Goal: Information Seeking & Learning: Learn about a topic

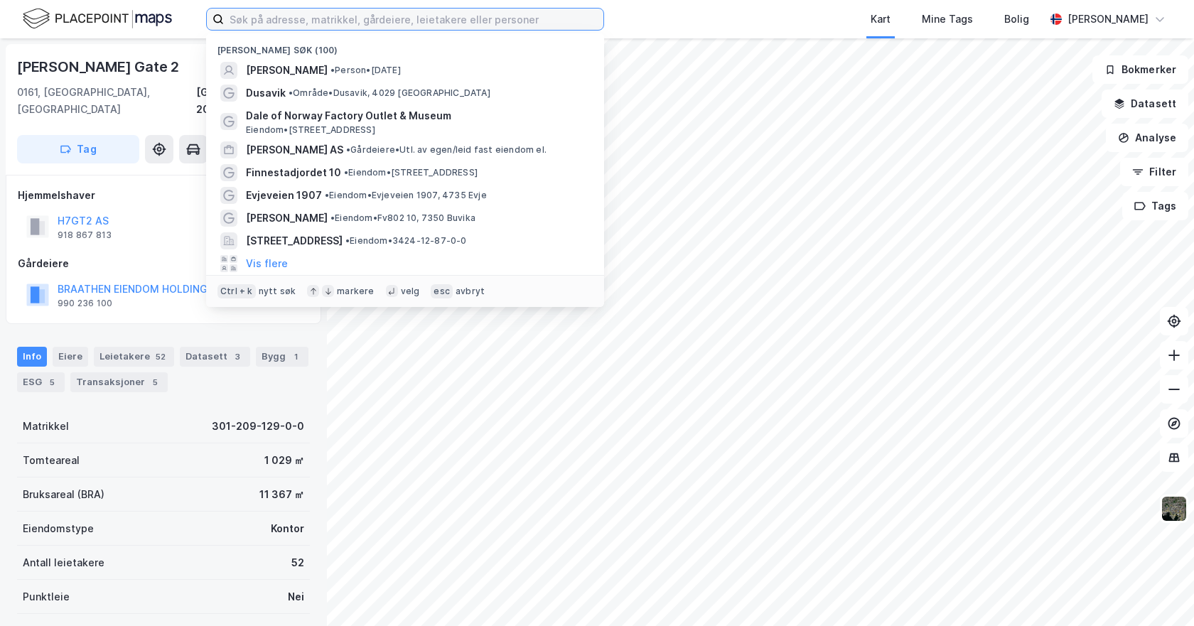
paste input "61°36'38.5"N 5°05'56.4"E"
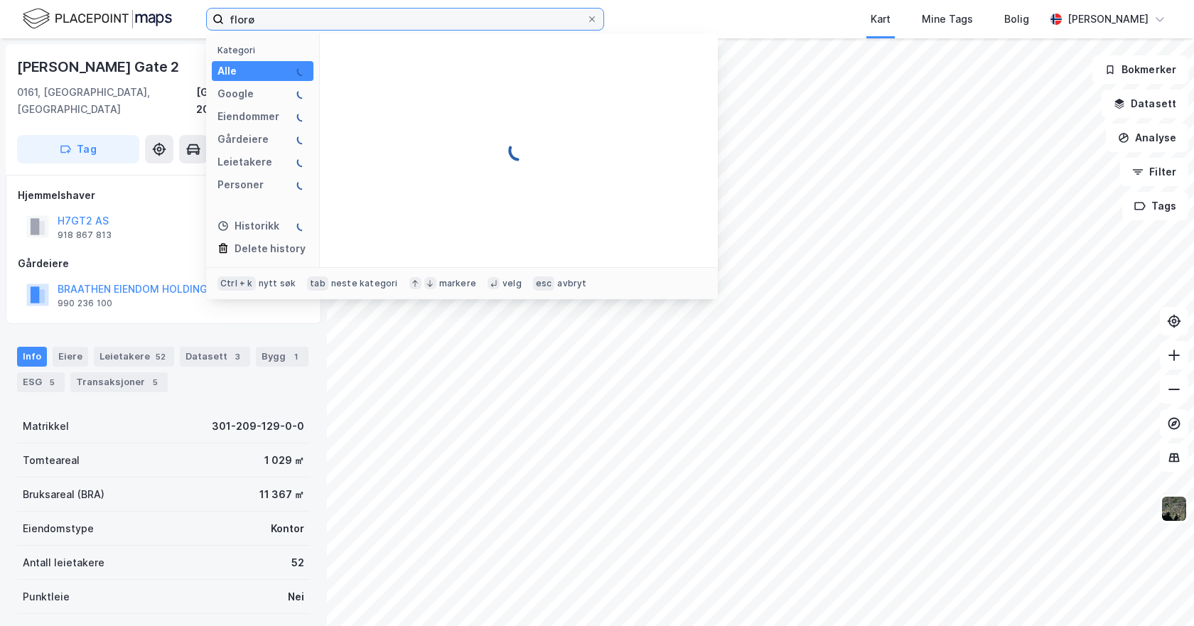
type input "florø"
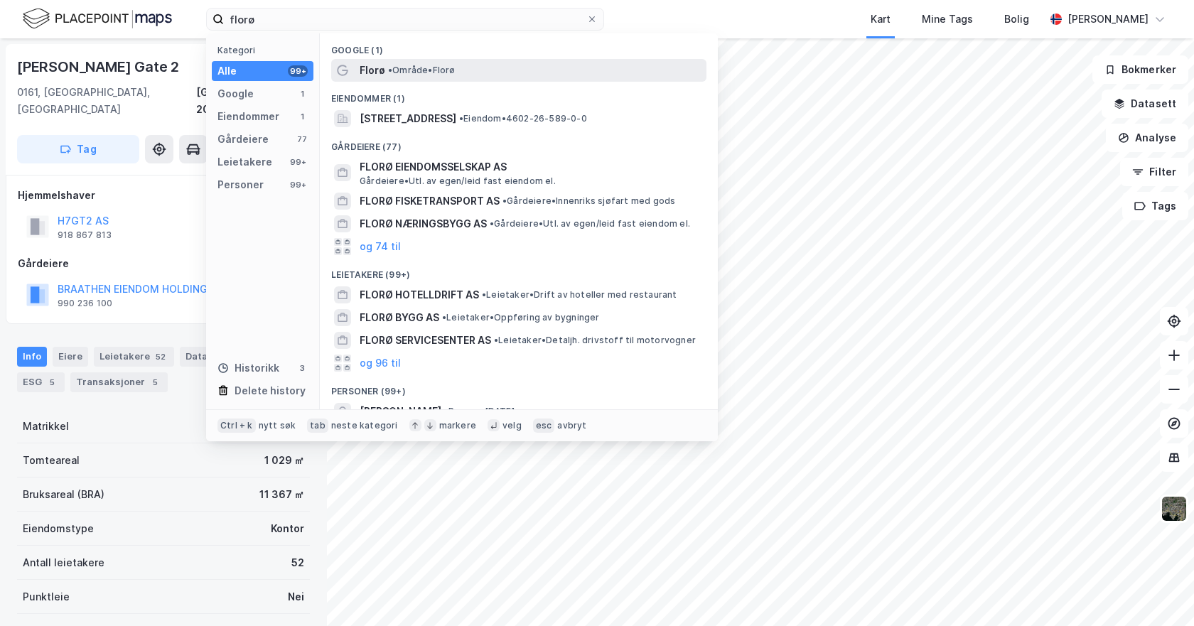
click at [383, 70] on span "Florø" at bounding box center [373, 70] width 26 height 17
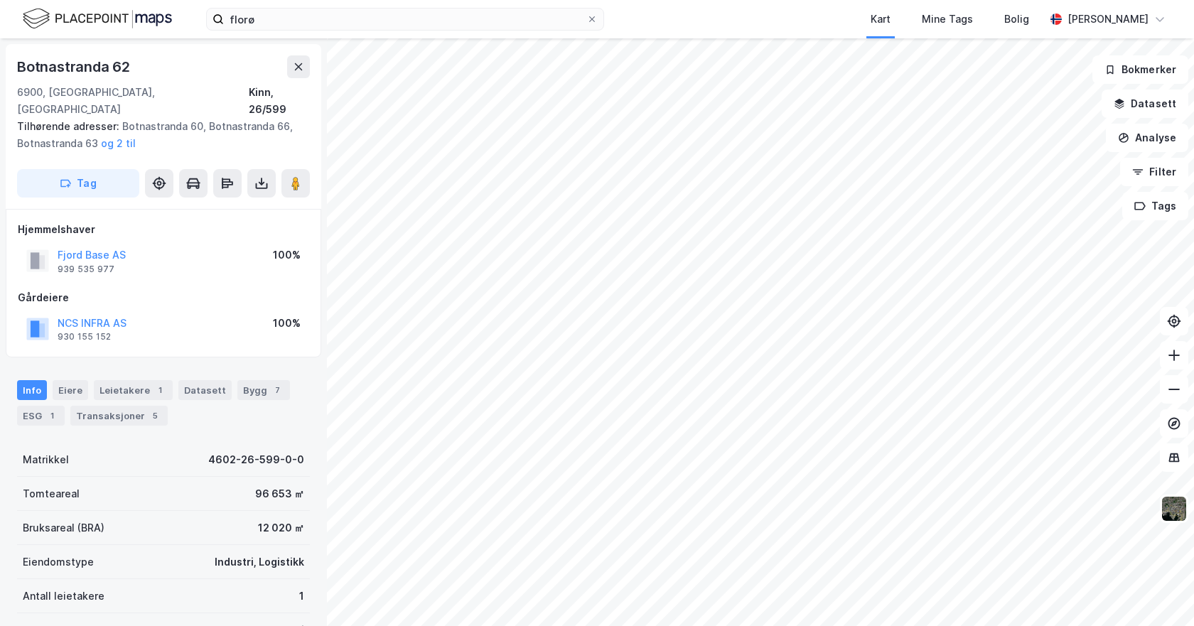
click at [197, 319] on div "Botnastranda 62 6900, Florø, Vestland Kinn, 26/599 Tilhørende adresser: Botnast…" at bounding box center [597, 332] width 1194 height 588
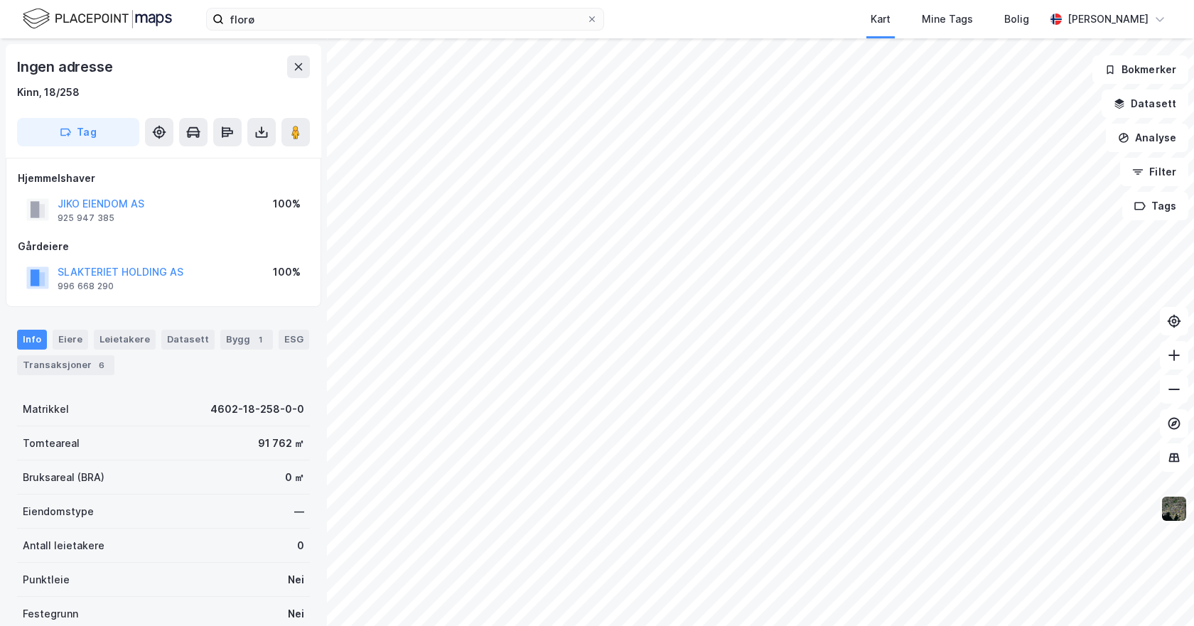
click at [1180, 517] on img at bounding box center [1174, 508] width 27 height 27
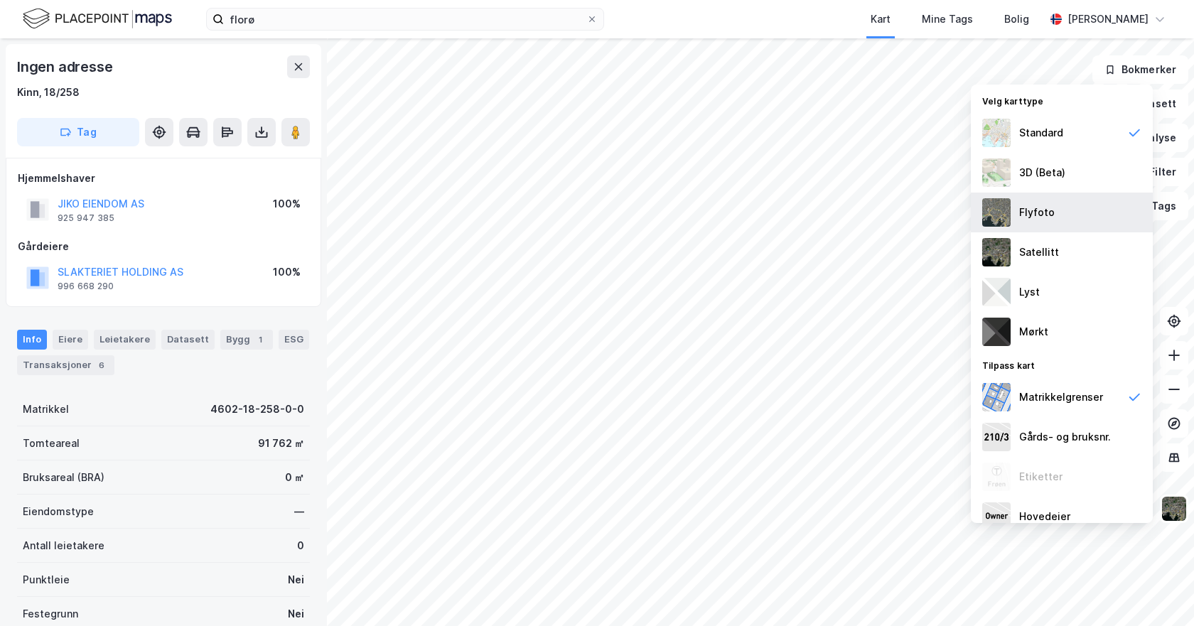
click at [986, 203] on div "Flyfoto" at bounding box center [1062, 213] width 182 height 40
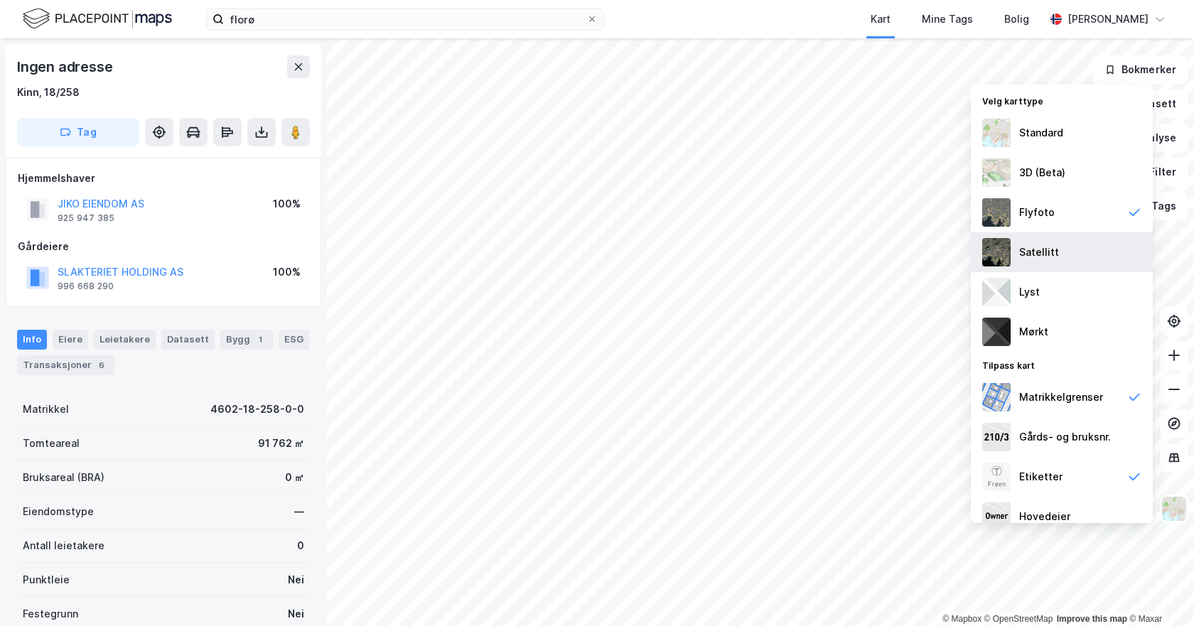
click at [989, 254] on img at bounding box center [996, 252] width 28 height 28
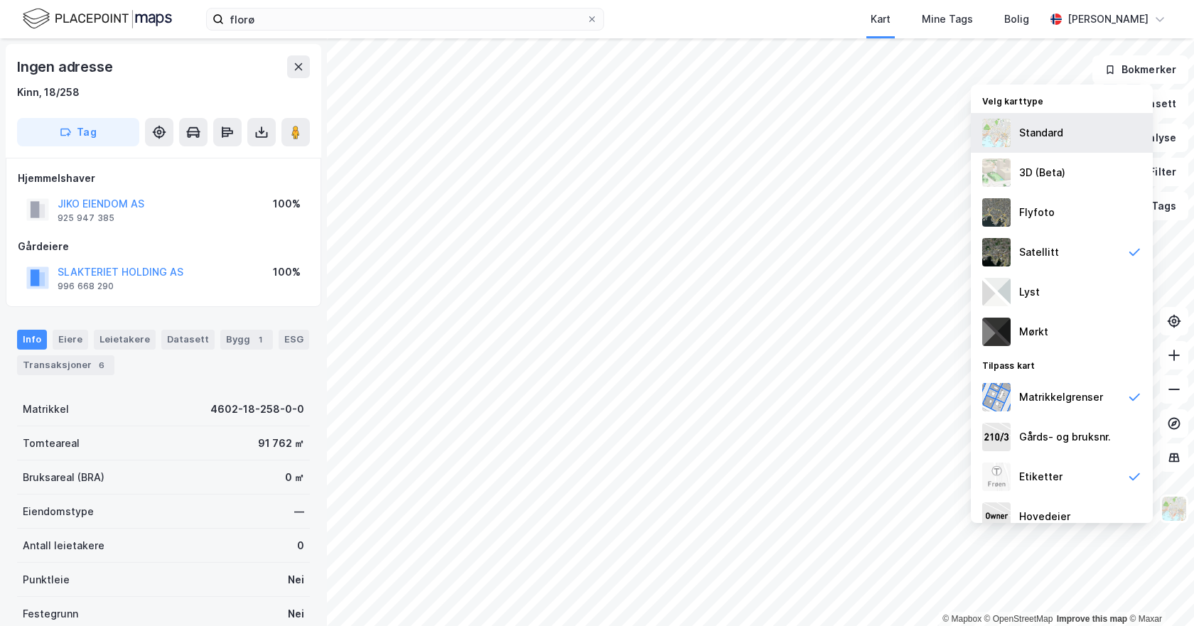
click at [990, 141] on img at bounding box center [996, 133] width 28 height 28
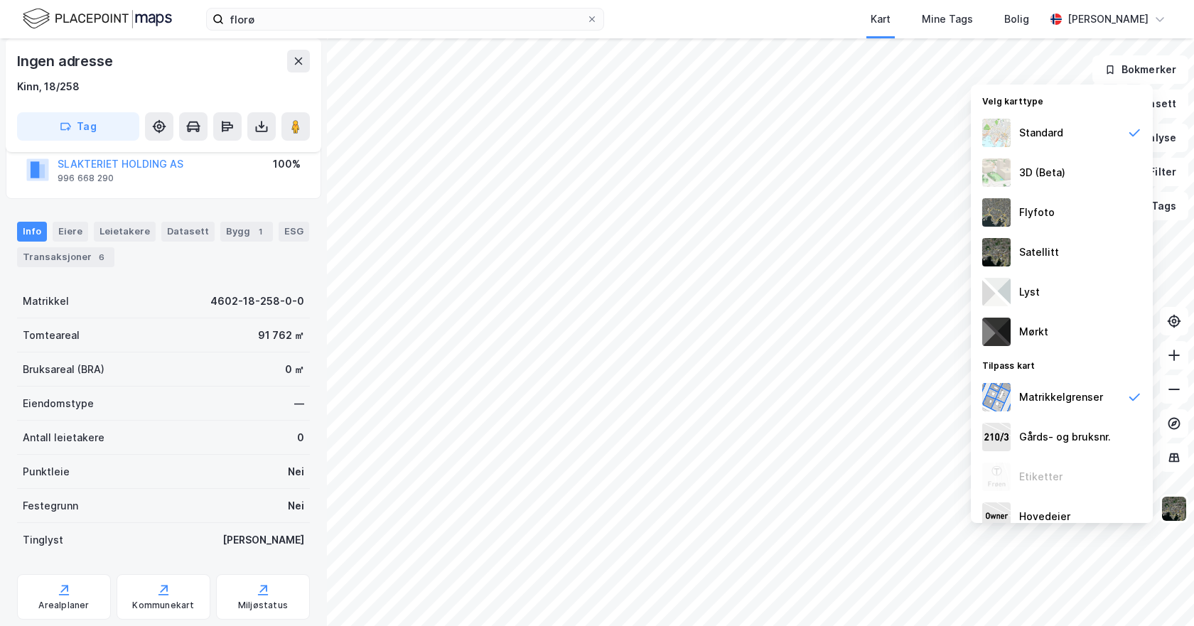
scroll to position [107, 0]
click at [237, 235] on div "Bygg 1" at bounding box center [246, 232] width 53 height 20
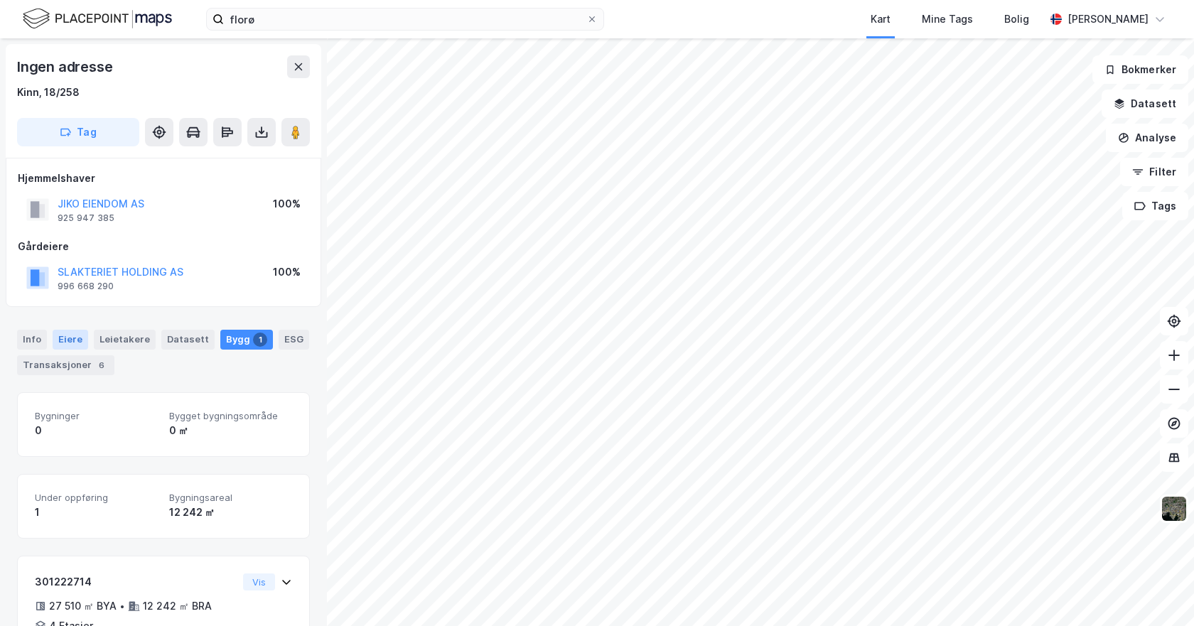
click at [77, 341] on div "Eiere" at bounding box center [71, 340] width 36 height 20
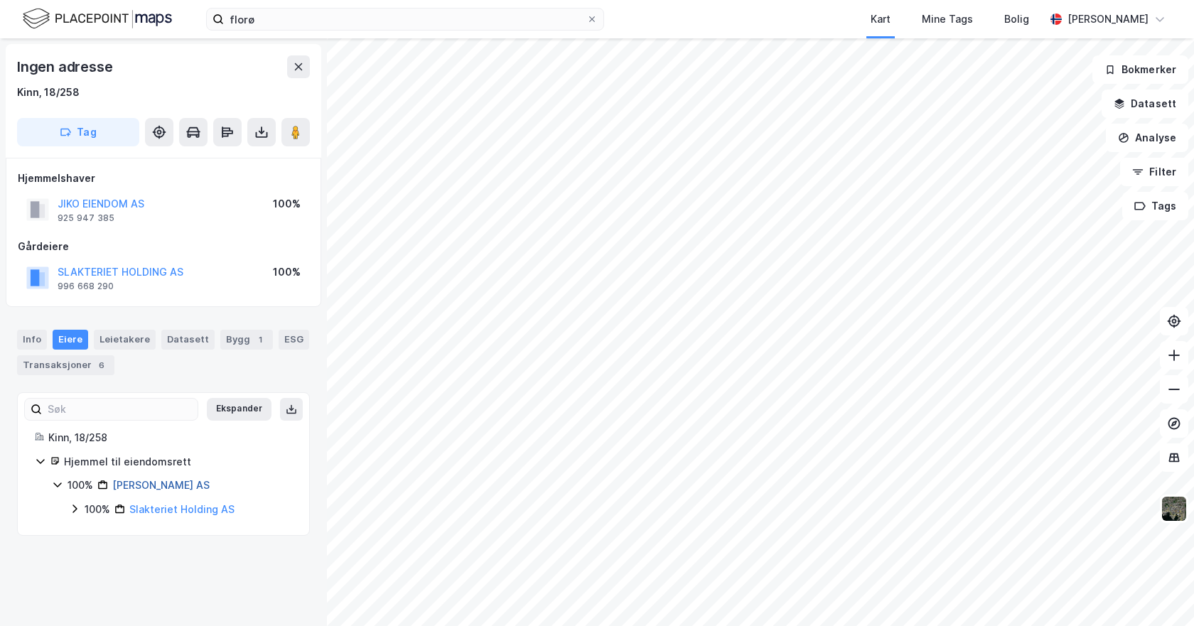
click at [138, 480] on link "[PERSON_NAME] AS" at bounding box center [160, 485] width 97 height 12
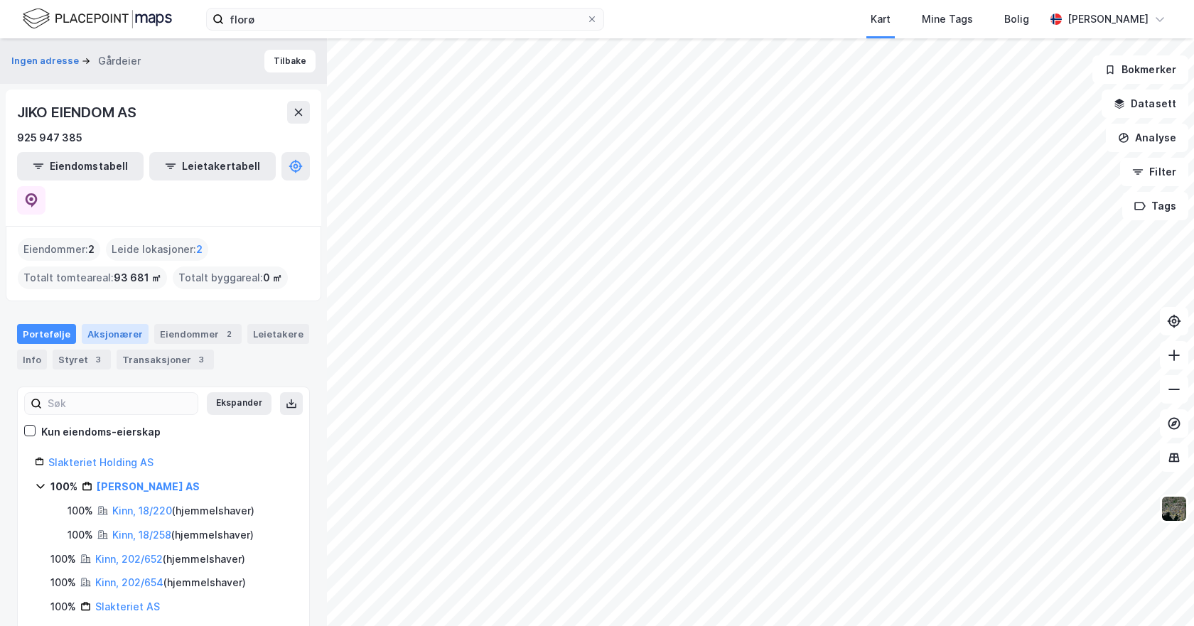
click at [97, 324] on div "Aksjonærer" at bounding box center [115, 334] width 67 height 20
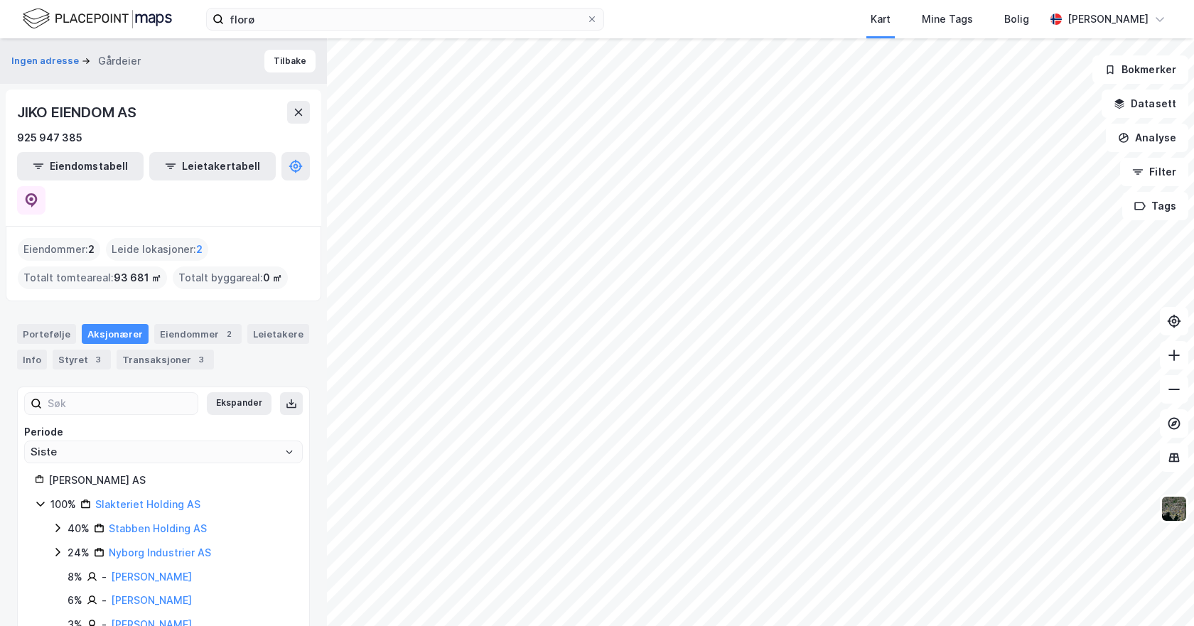
click at [71, 111] on div "JIKO EIENDOM AS" at bounding box center [78, 112] width 122 height 23
click at [279, 60] on button "Tilbake" at bounding box center [289, 61] width 51 height 23
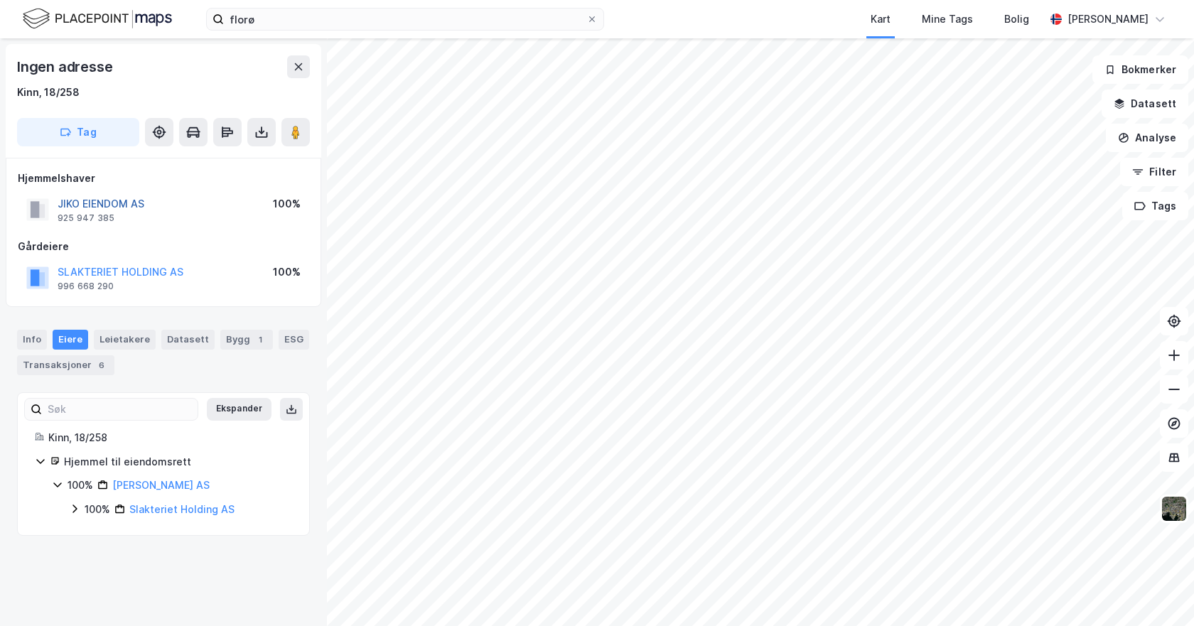
click at [0, 0] on button "JIKO EIENDOM AS" at bounding box center [0, 0] width 0 height 0
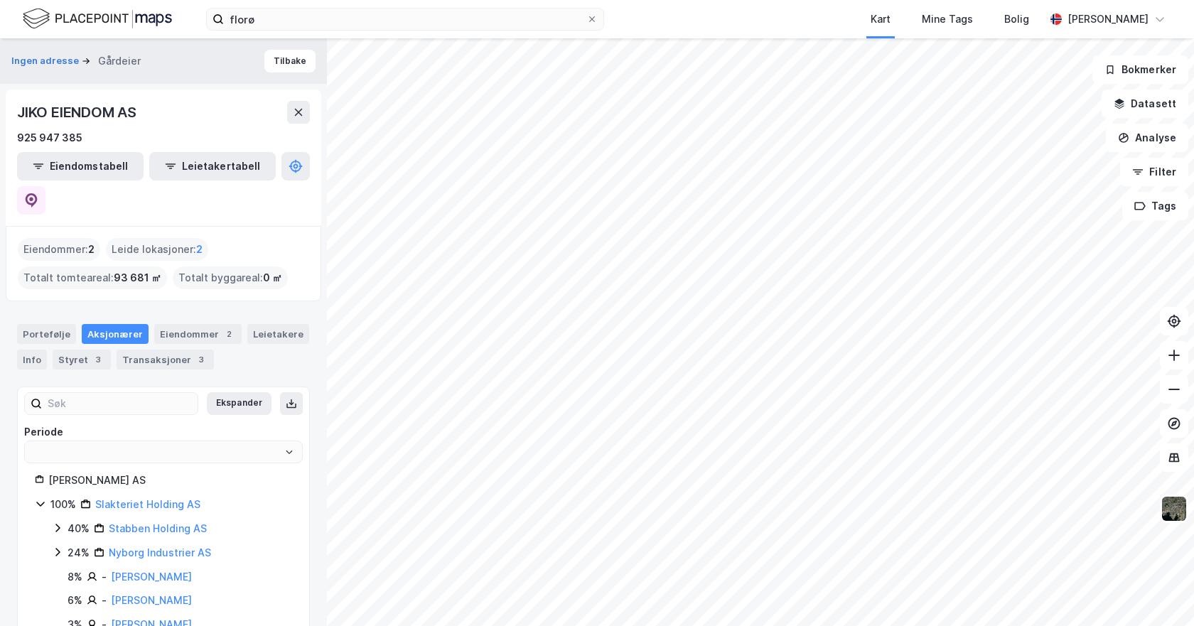
type input "Siste"
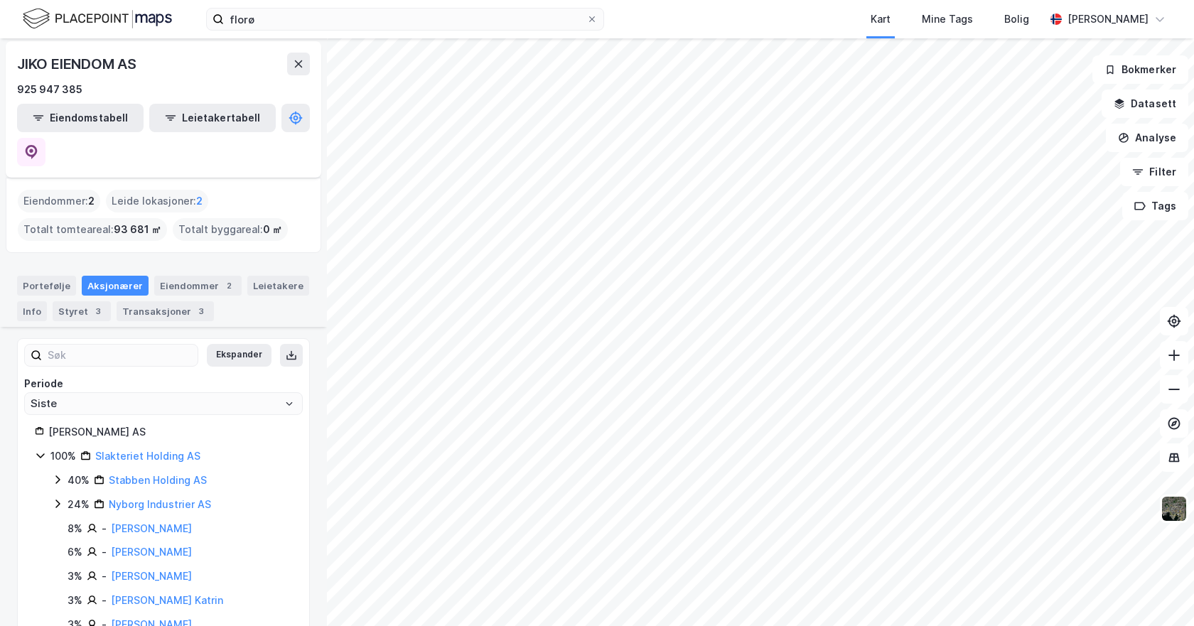
scroll to position [260, 0]
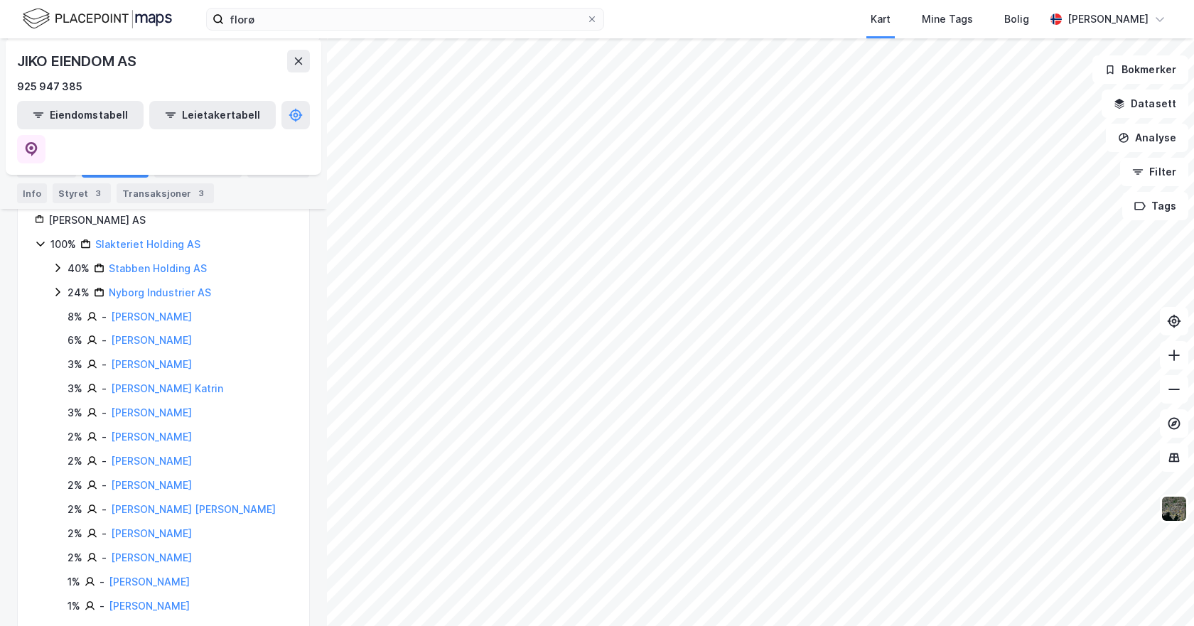
click at [820, 626] on html "florø Kart Mine Tags Bolig Arthur Havrevold Lie © Mapbox © OpenStreetMap Improv…" at bounding box center [597, 313] width 1194 height 626
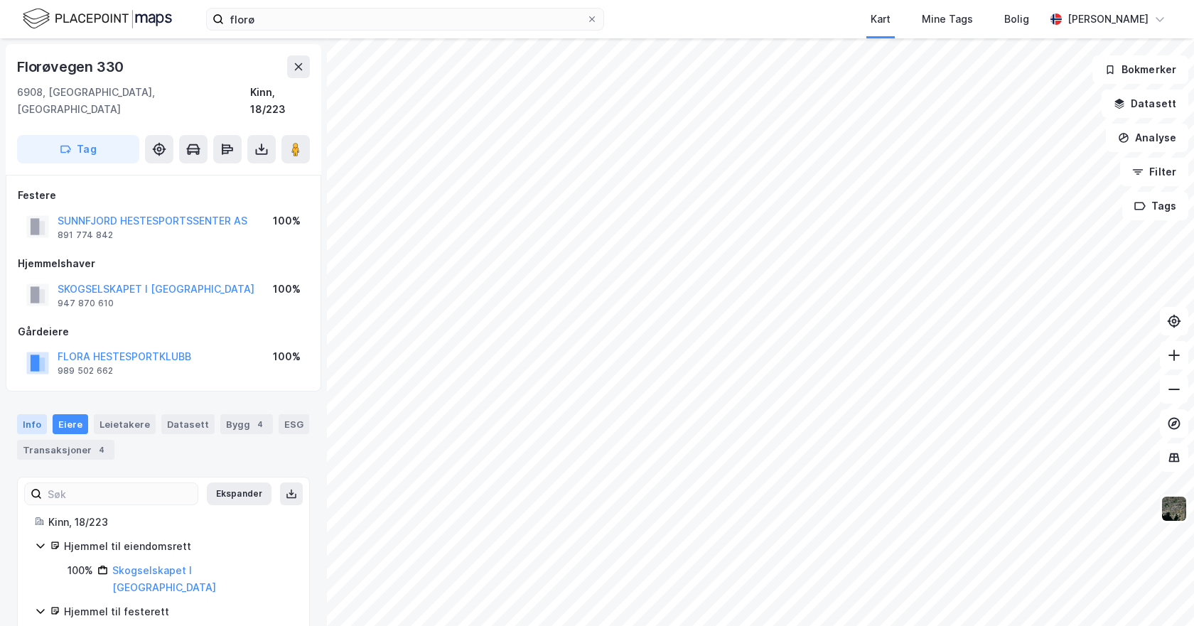
click at [44, 414] on div "Info" at bounding box center [32, 424] width 30 height 20
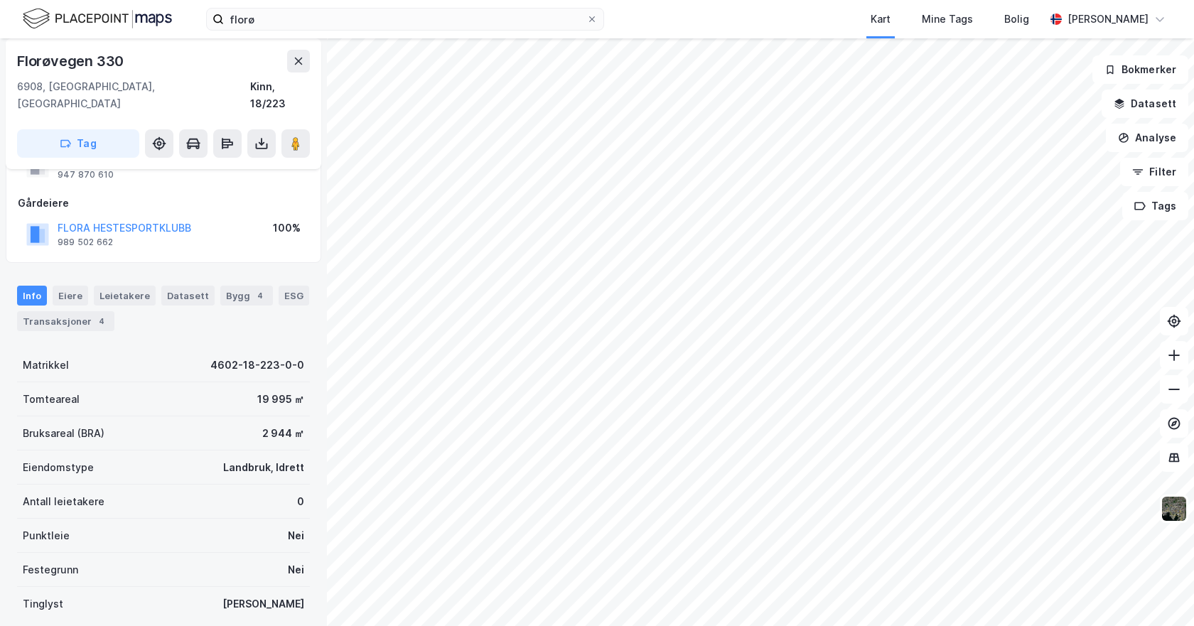
scroll to position [215, 0]
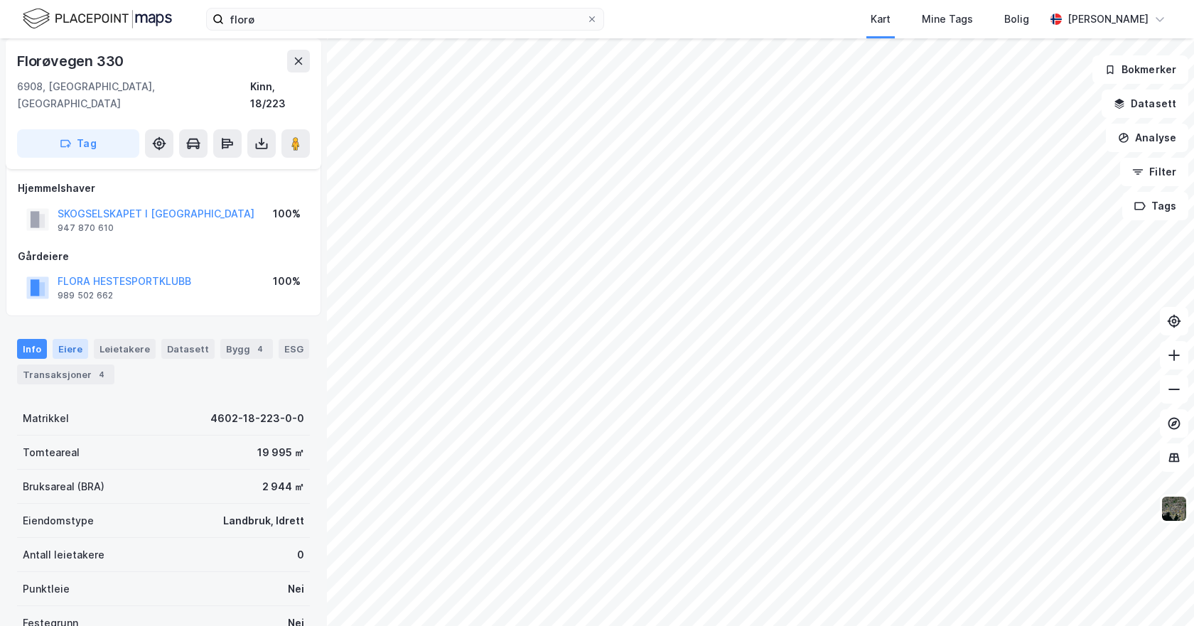
click at [62, 339] on div "Eiere" at bounding box center [71, 349] width 36 height 20
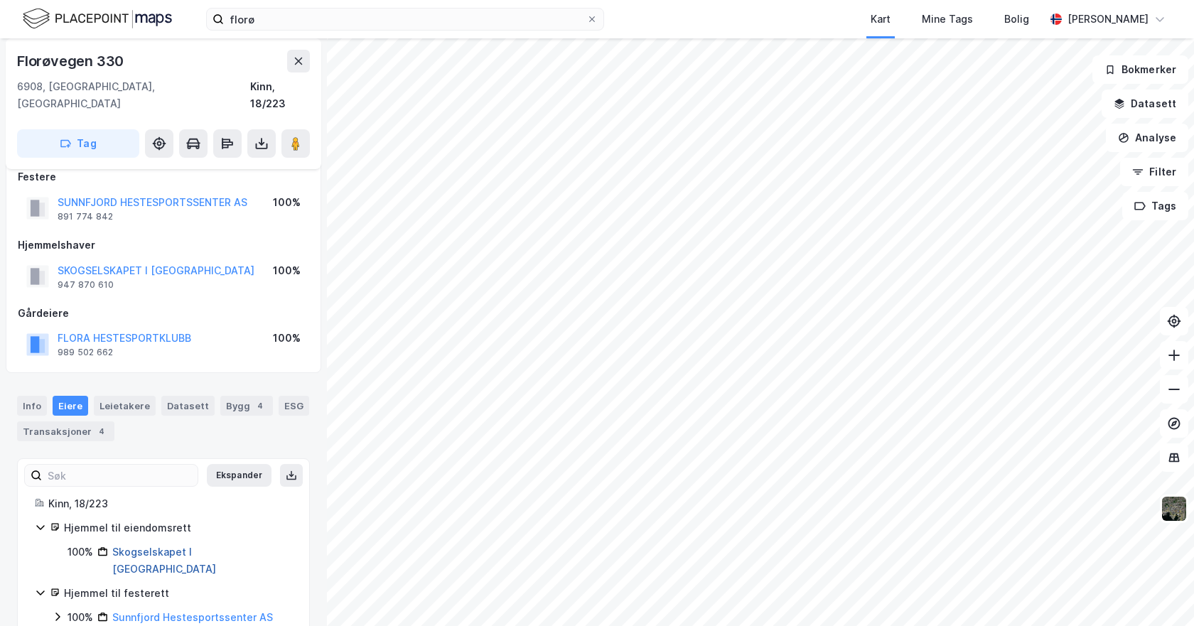
click at [126, 546] on link "Skogselskapet I [GEOGRAPHIC_DATA]" at bounding box center [164, 560] width 104 height 29
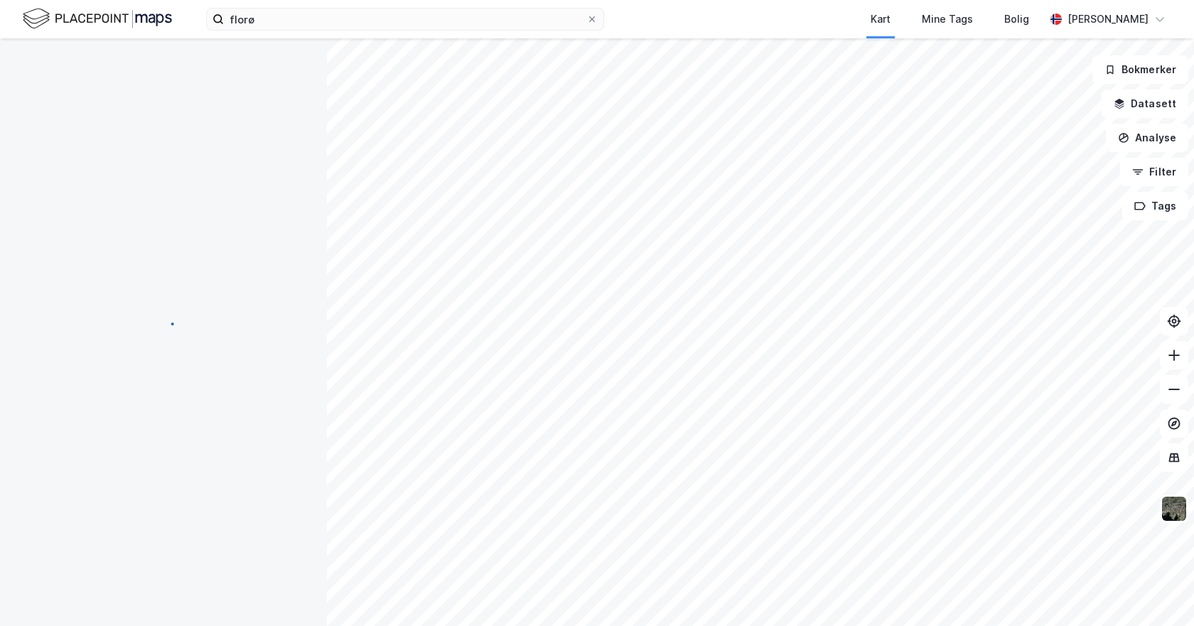
scroll to position [18, 0]
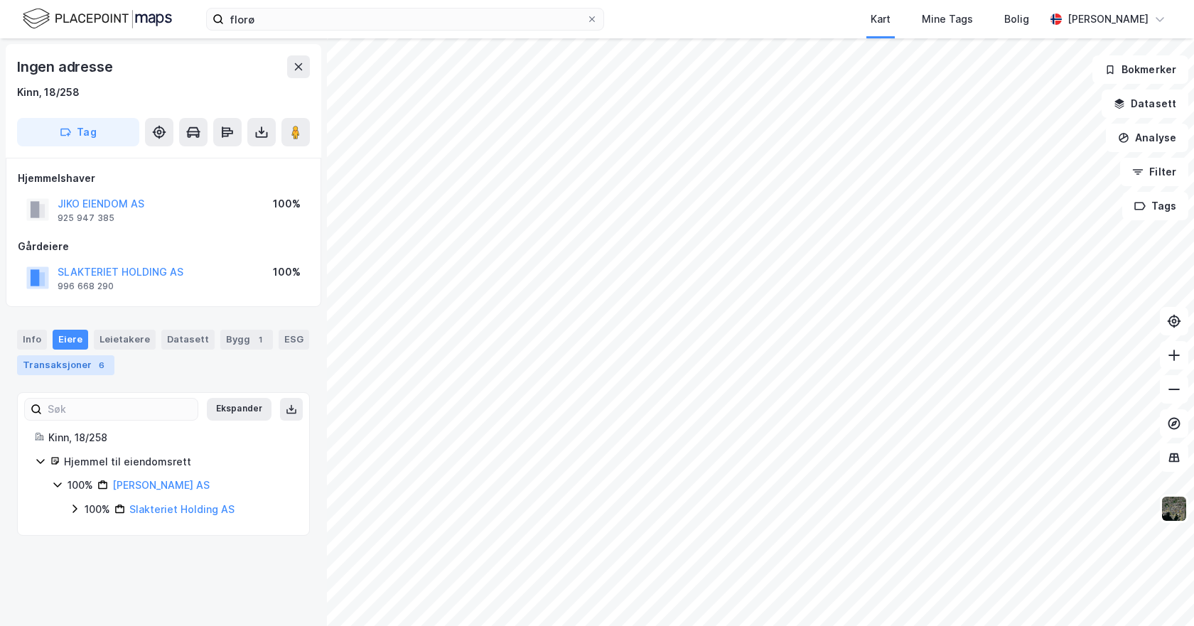
click at [95, 368] on div "6" at bounding box center [102, 365] width 14 height 14
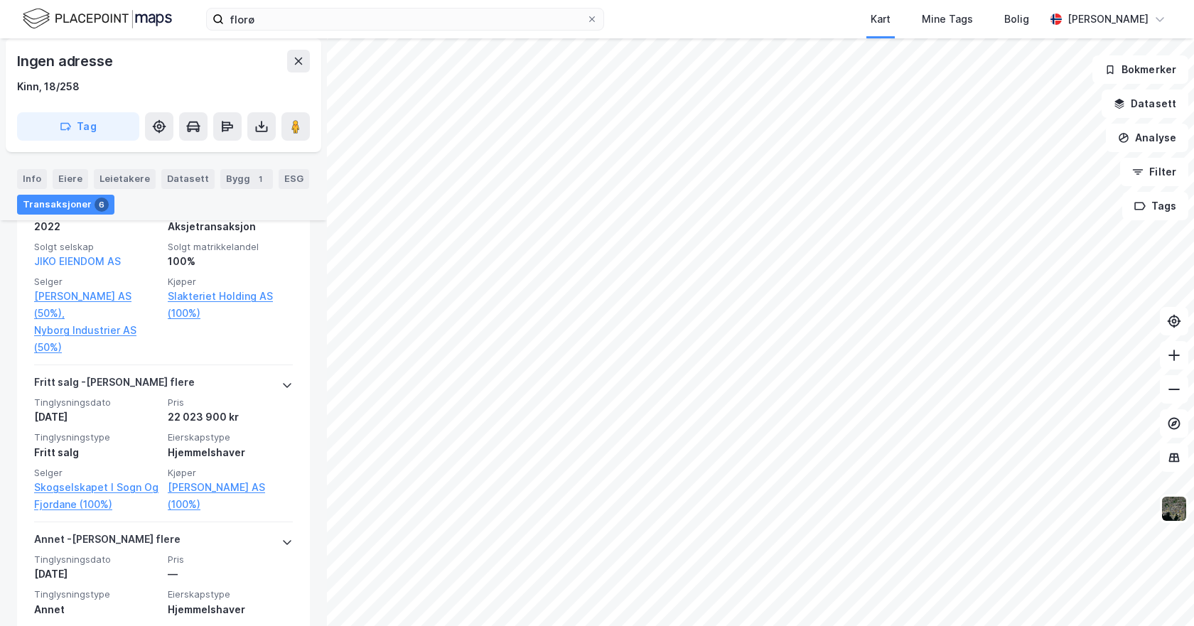
scroll to position [1161, 0]
click at [63, 177] on div "Eiere" at bounding box center [71, 179] width 36 height 20
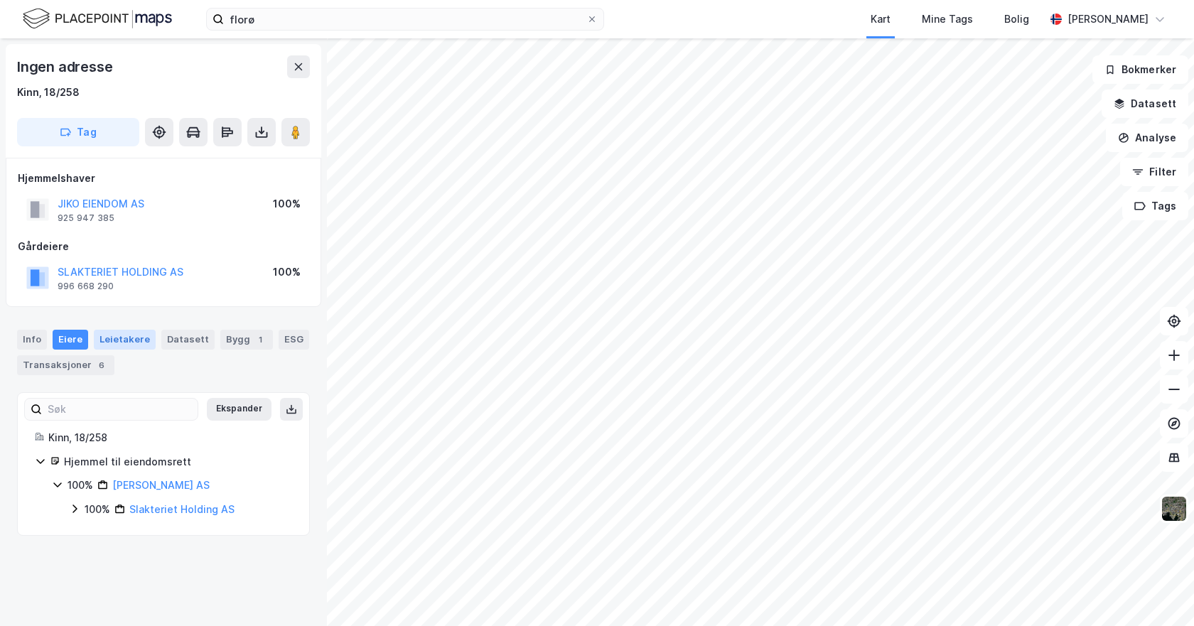
drag, startPoint x: 122, startPoint y: 354, endPoint x: 133, endPoint y: 336, distance: 21.1
click at [122, 354] on div "Info Eiere Leietakere Datasett Bygg 1 ESG Transaksjoner 6" at bounding box center [163, 352] width 293 height 45
click at [134, 336] on div "Leietakere" at bounding box center [125, 340] width 62 height 20
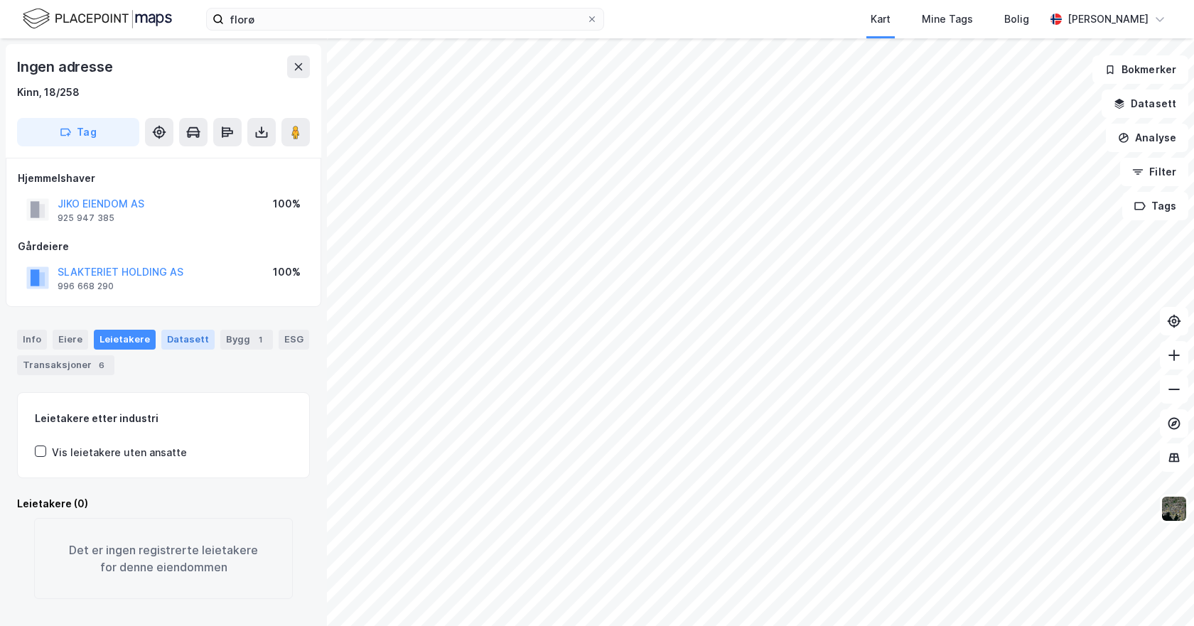
click at [187, 333] on div "Datasett" at bounding box center [187, 340] width 53 height 20
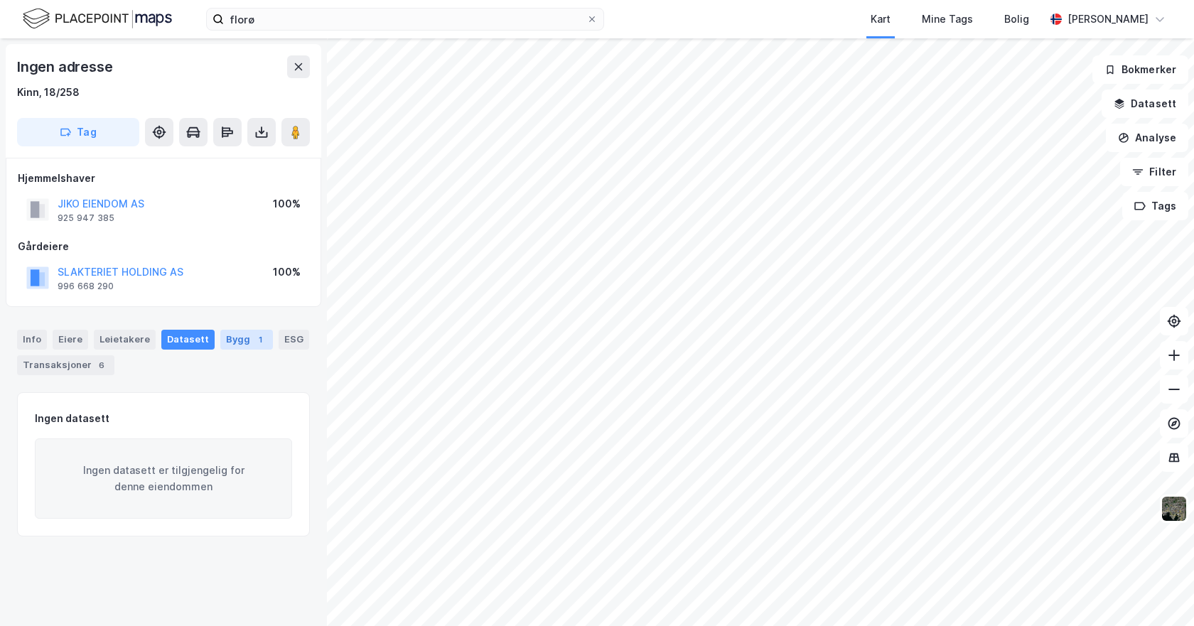
click at [227, 338] on div "Bygg 1" at bounding box center [246, 340] width 53 height 20
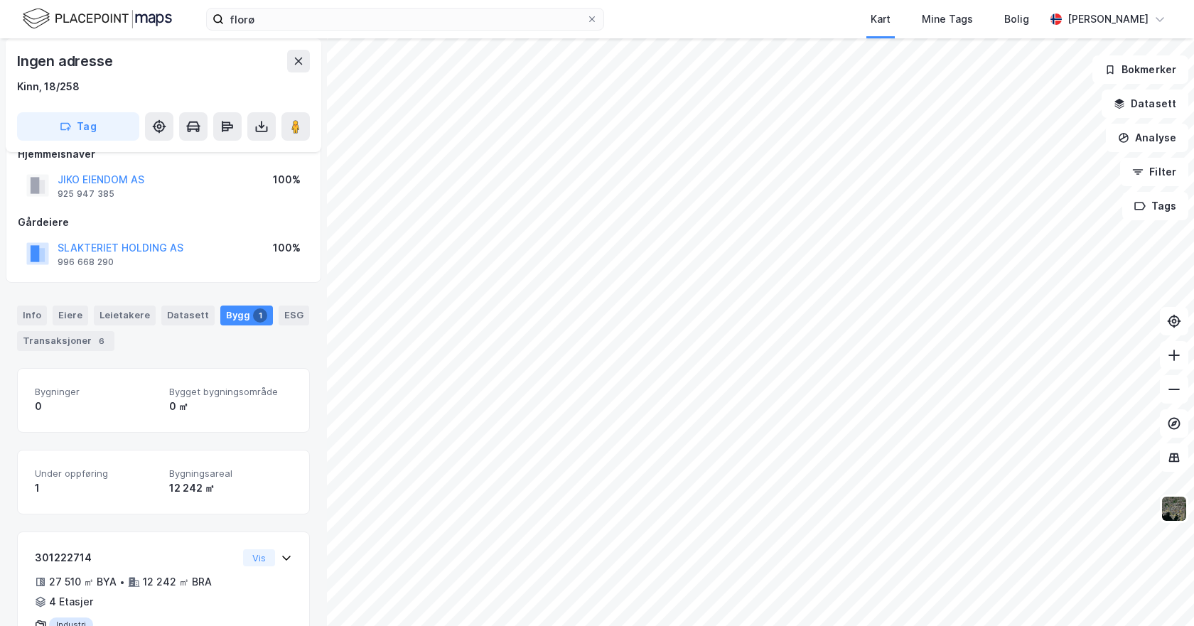
scroll to position [89, 0]
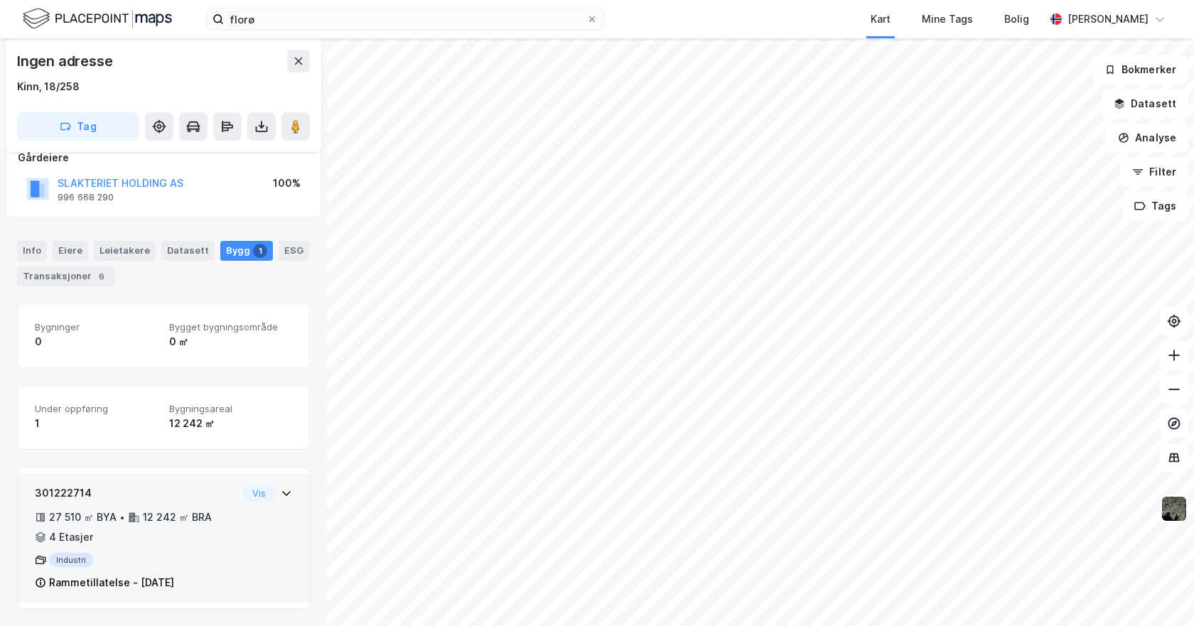
click at [174, 586] on div "Rammetillatelse - 29. juni 2023" at bounding box center [111, 582] width 125 height 17
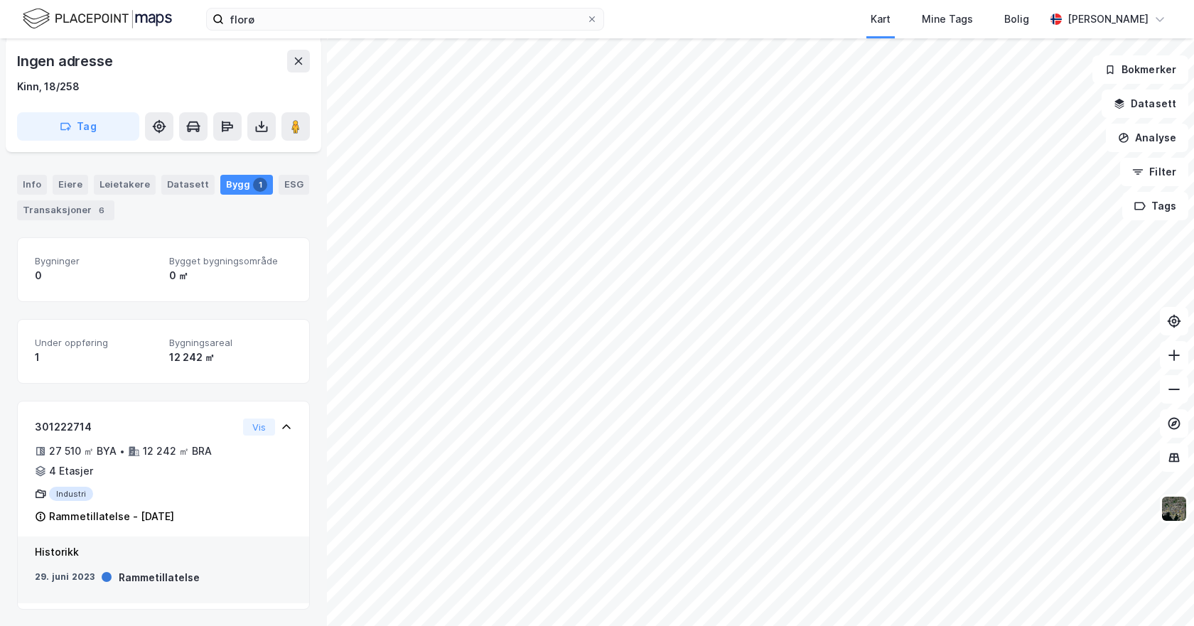
scroll to position [156, 0]
click at [296, 187] on div "ESG" at bounding box center [294, 184] width 31 height 20
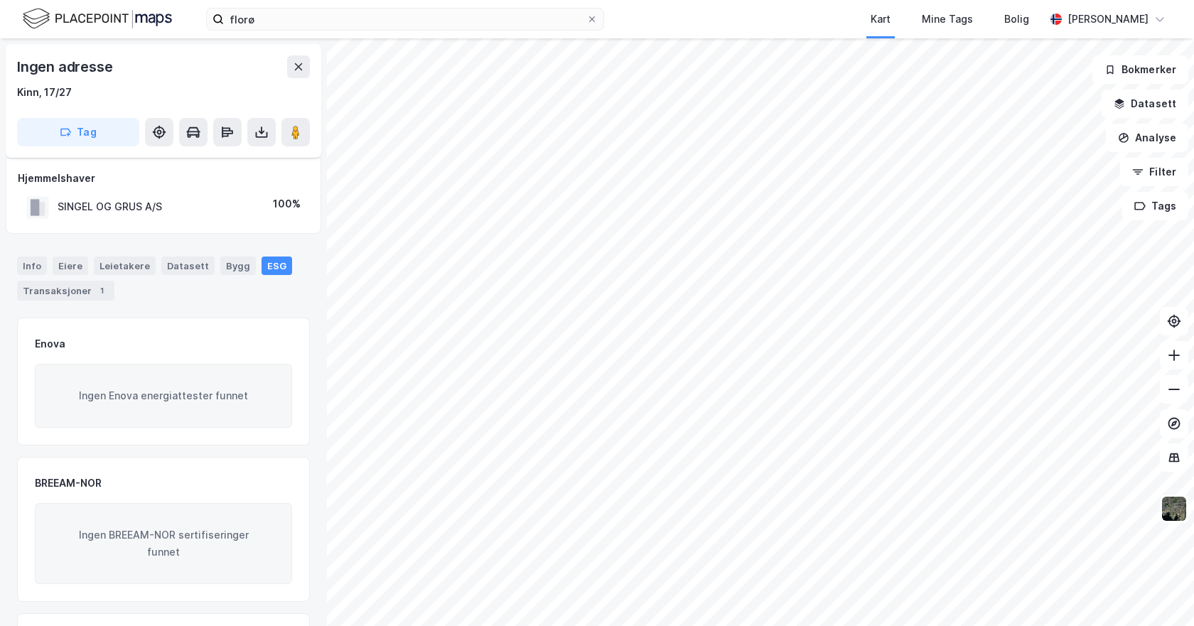
scroll to position [149, 0]
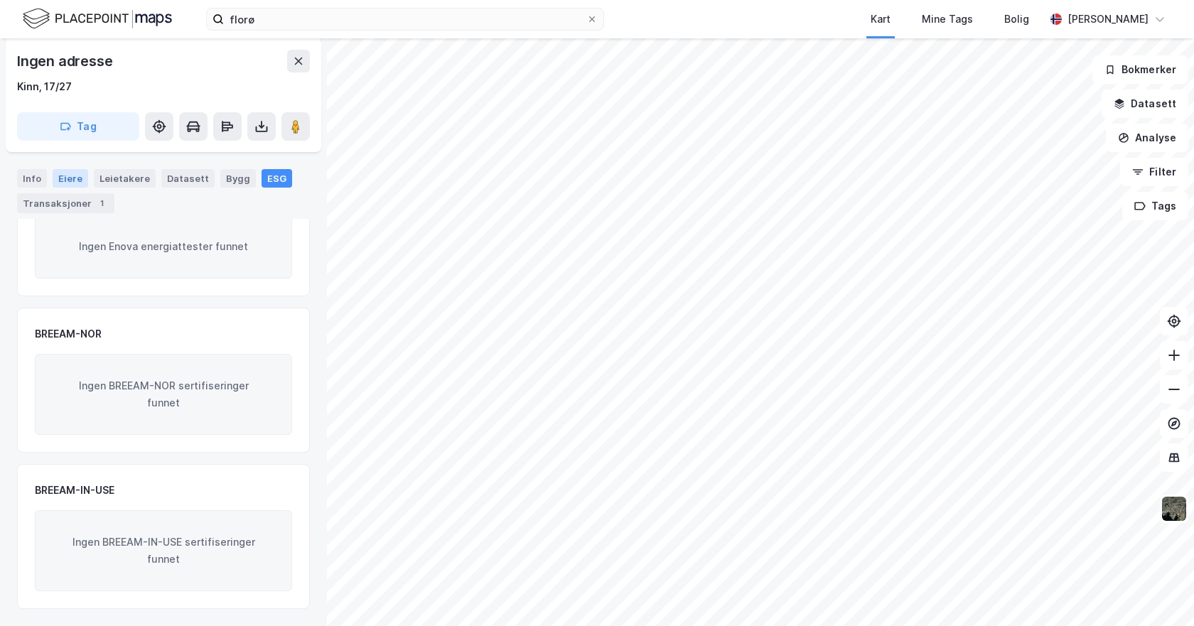
click at [81, 172] on div "Eiere" at bounding box center [71, 178] width 36 height 18
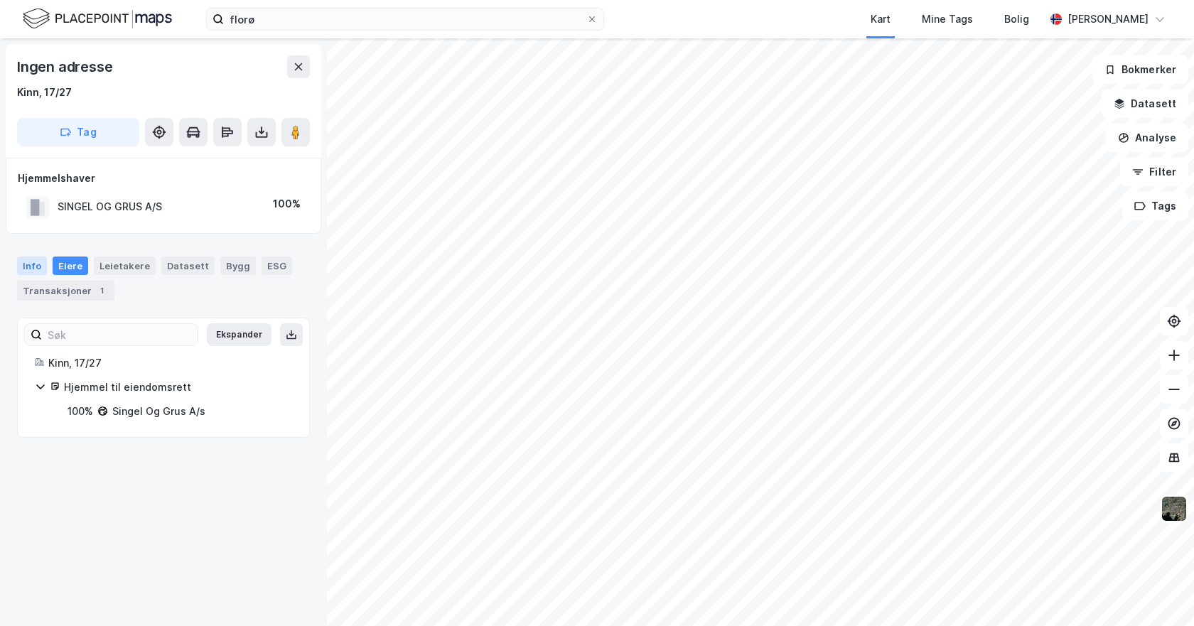
click at [27, 264] on div "Info" at bounding box center [32, 266] width 30 height 18
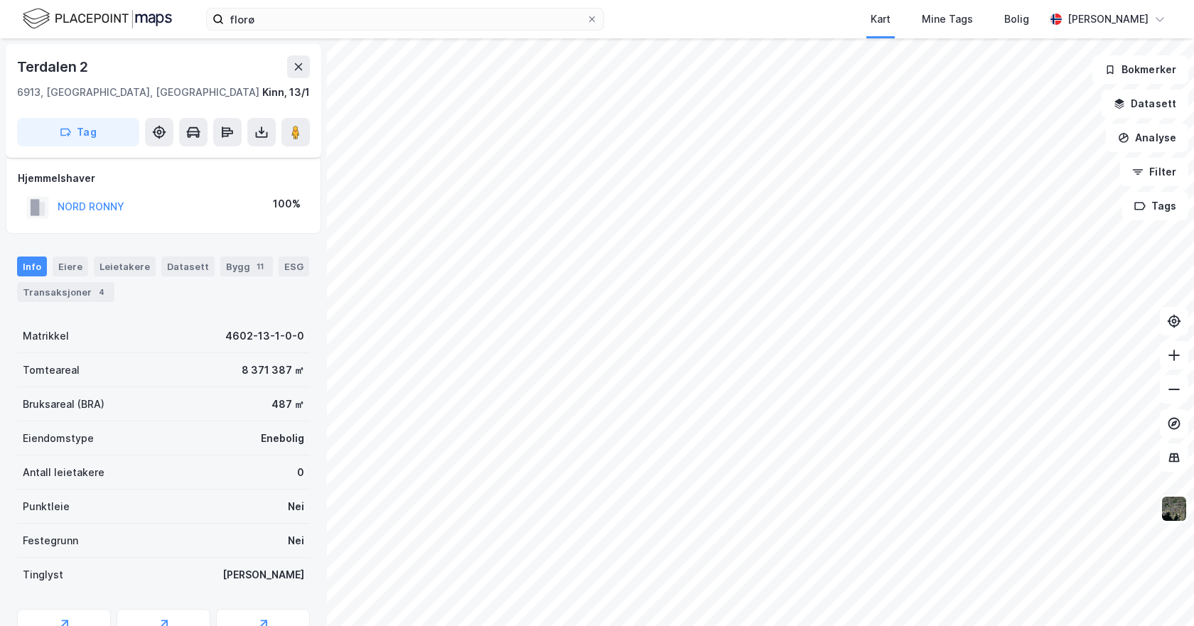
scroll to position [75, 0]
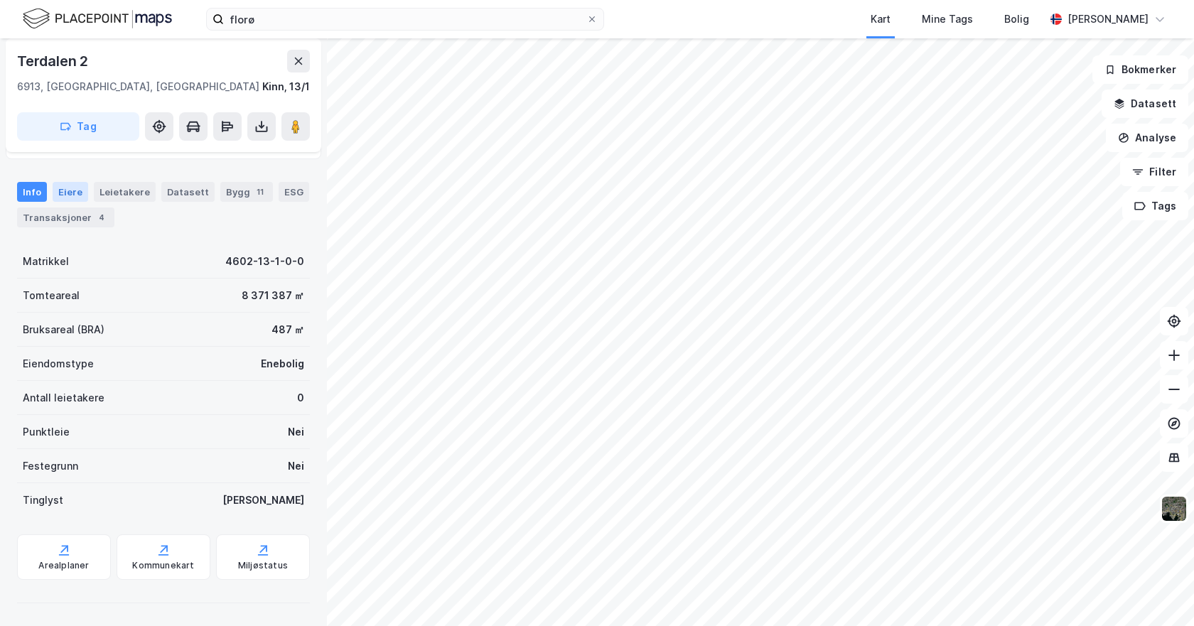
click at [68, 193] on div "Eiere" at bounding box center [71, 192] width 36 height 20
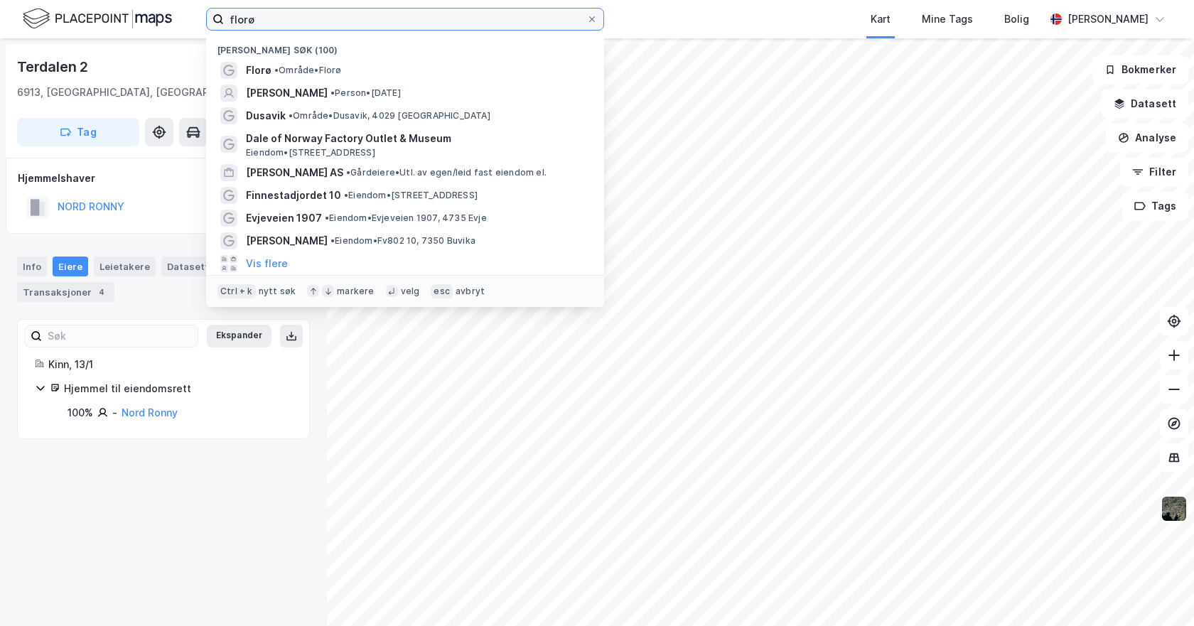
click at [277, 18] on input "florø" at bounding box center [405, 19] width 363 height 21
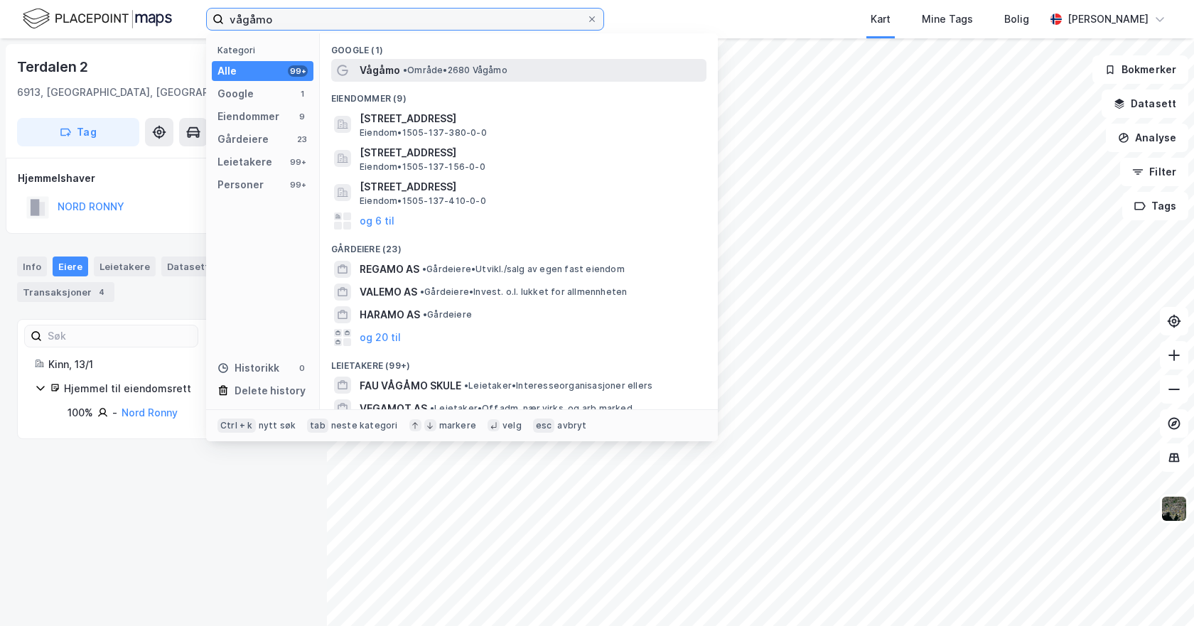
type input "vågåmo"
click at [362, 68] on span "Vågåmo" at bounding box center [380, 70] width 41 height 17
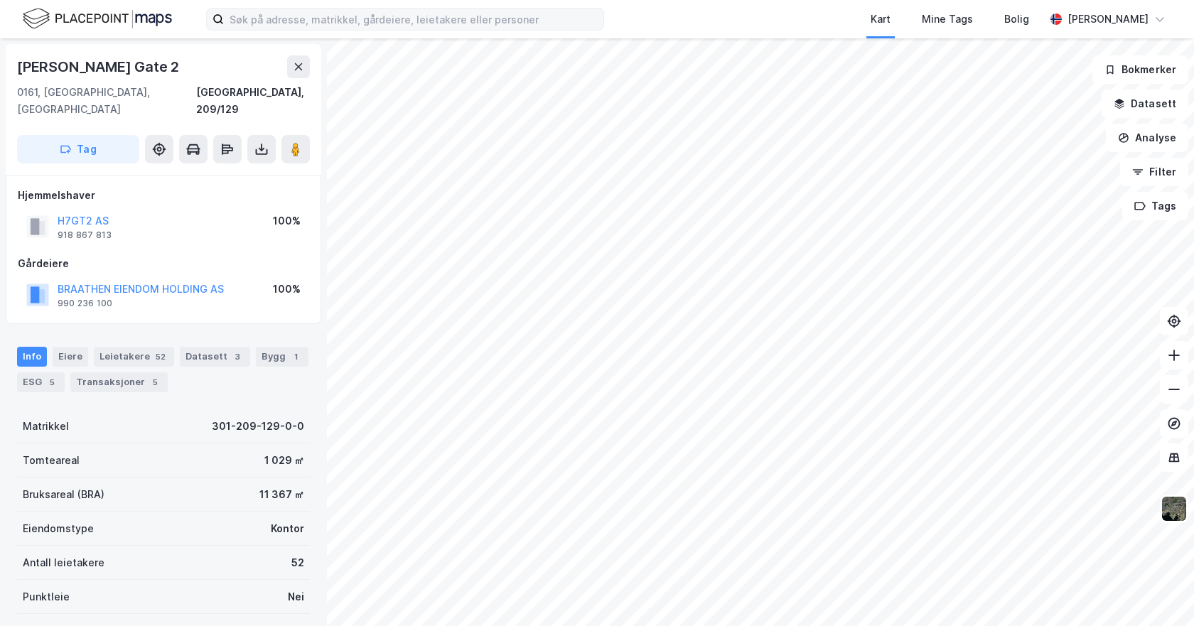
click at [262, 30] on label at bounding box center [405, 19] width 398 height 23
click at [262, 30] on input at bounding box center [414, 19] width 380 height 21
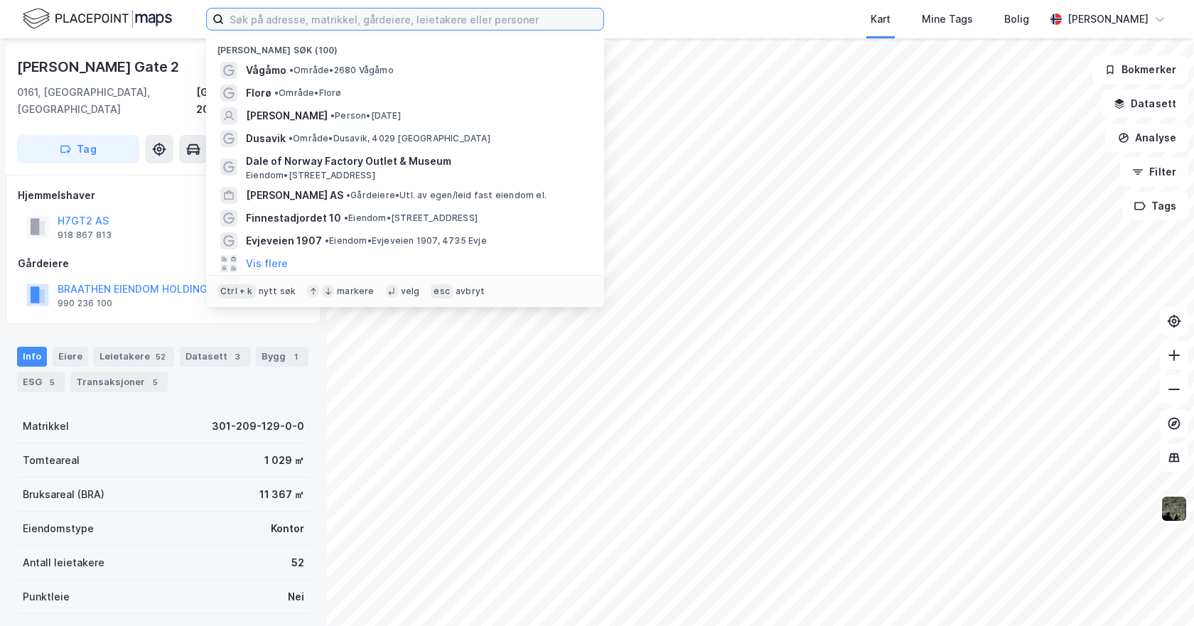
click at [262, 21] on input at bounding box center [414, 19] width 380 height 21
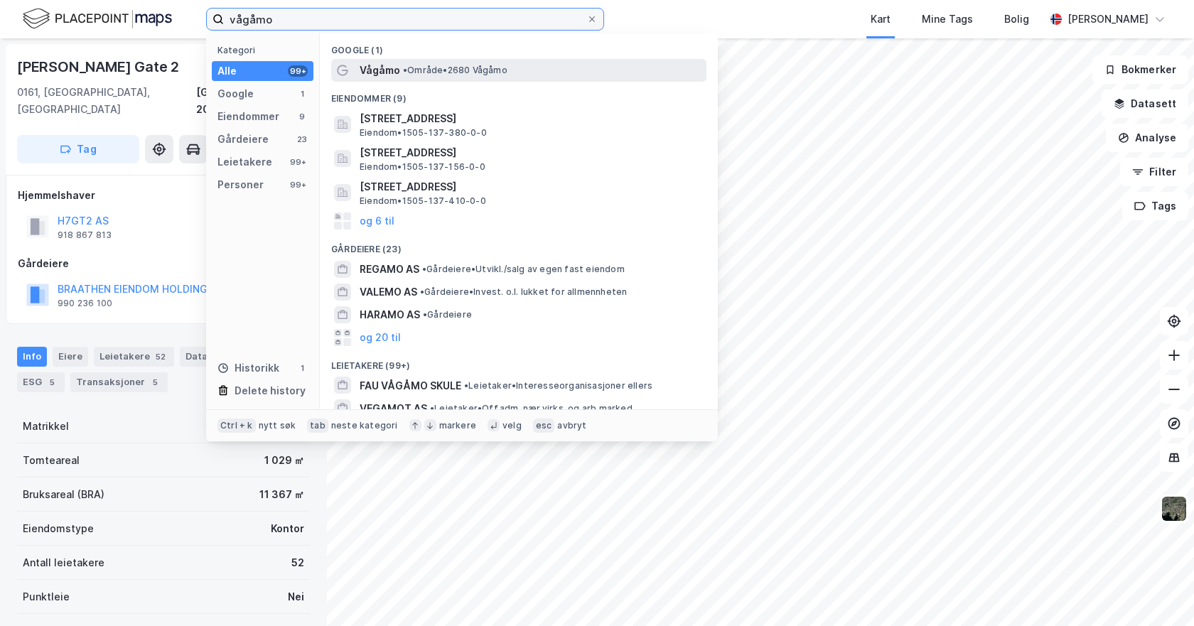
type input "vågåmo"
click at [375, 70] on span "Vågåmo" at bounding box center [380, 70] width 41 height 17
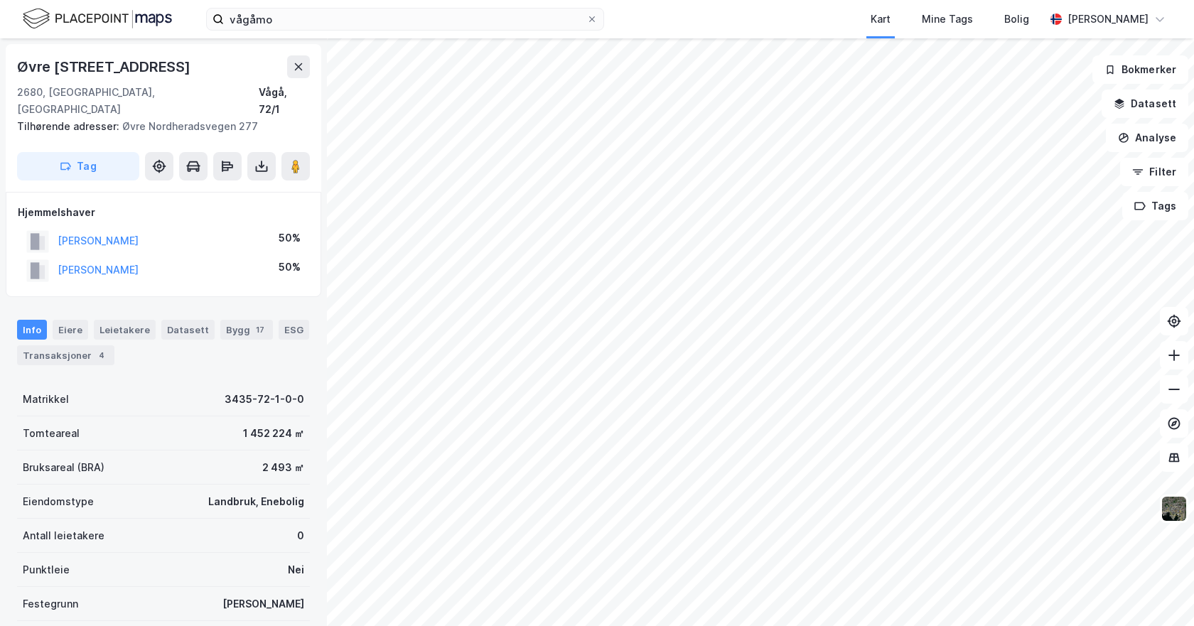
click at [257, 361] on div "[GEOGRAPHIC_DATA] 275 2680, [GEOGRAPHIC_DATA], Innlandet [GEOGRAPHIC_DATA], 72/…" at bounding box center [597, 332] width 1194 height 588
click at [235, 518] on div "[GEOGRAPHIC_DATA] 275 2680, [GEOGRAPHIC_DATA], Innlandet [GEOGRAPHIC_DATA], 72/…" at bounding box center [597, 332] width 1194 height 588
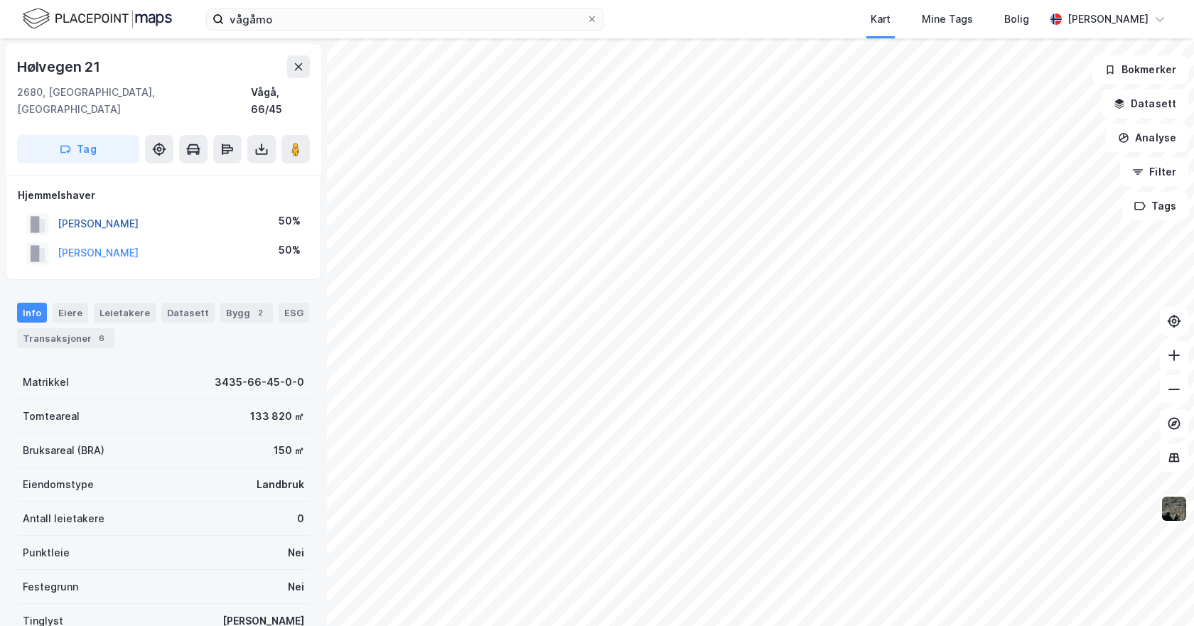
click at [0, 0] on button "[PERSON_NAME]" at bounding box center [0, 0] width 0 height 0
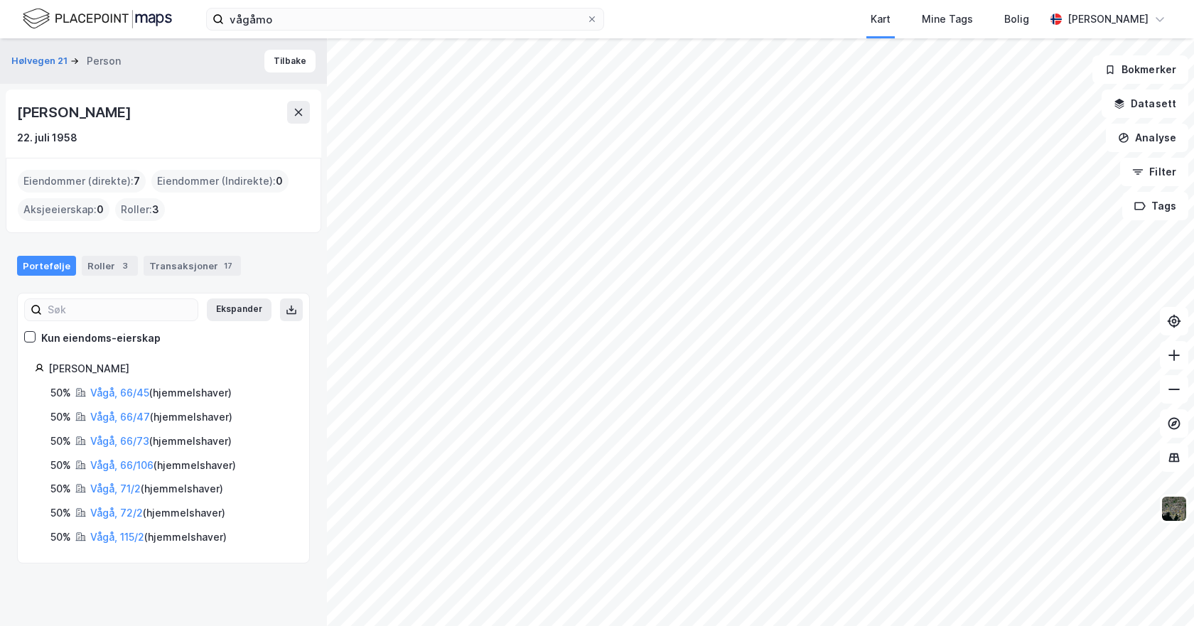
click at [879, 626] on html "vågåmo Kart Mine Tags Bolig [PERSON_NAME] Hølvegen 21 Person Tilbake [PERSON_NA…" at bounding box center [597, 313] width 1194 height 626
click at [1169, 515] on img at bounding box center [1174, 508] width 27 height 27
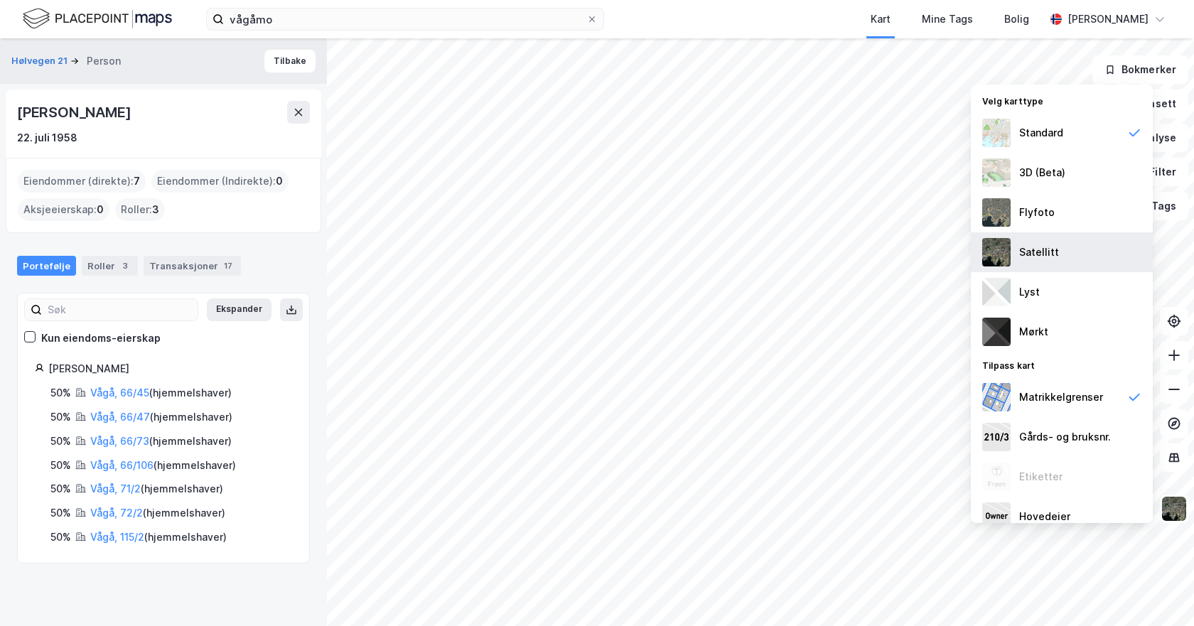
click at [1050, 257] on div "Satellitt" at bounding box center [1039, 252] width 40 height 17
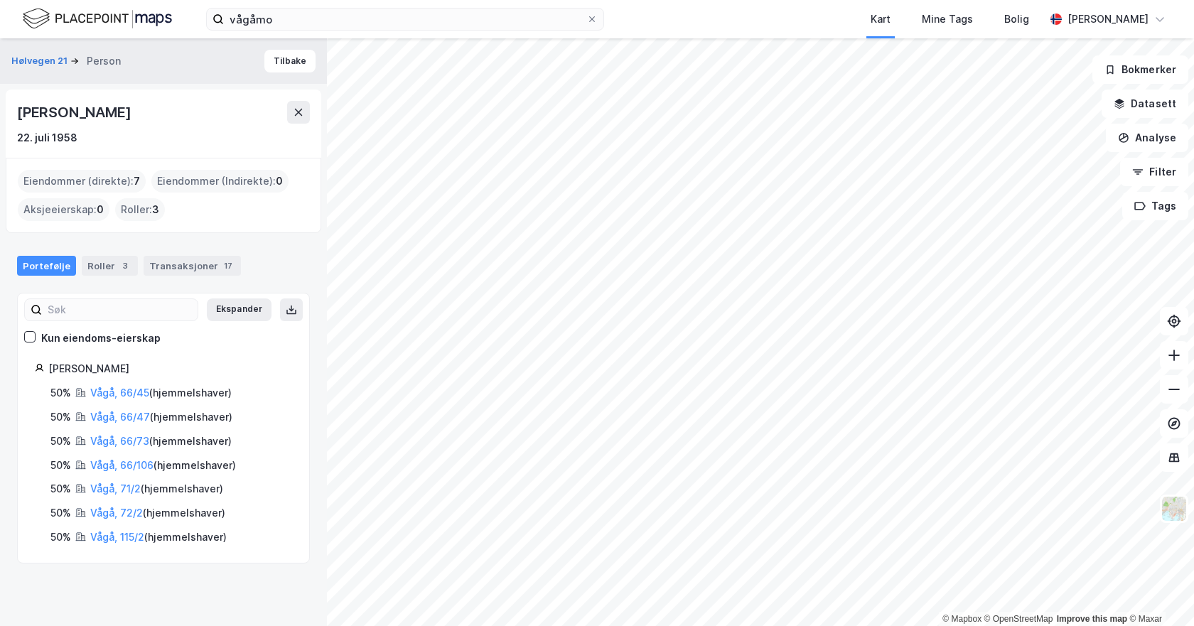
click at [306, 569] on div "© Mapbox © OpenStreetMap Improve this map © [PERSON_NAME] 21 Person [PERSON_NAM…" at bounding box center [597, 332] width 1194 height 588
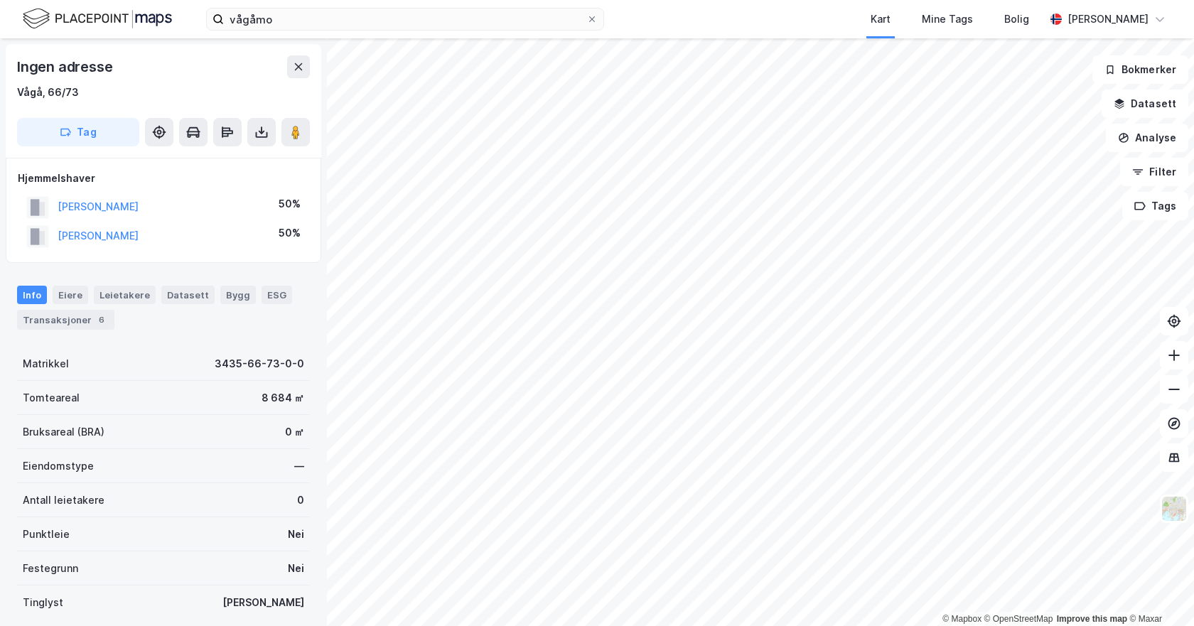
click at [75, 198] on div "[PERSON_NAME]" at bounding box center [98, 206] width 81 height 17
click at [0, 0] on button "[PERSON_NAME]" at bounding box center [0, 0] width 0 height 0
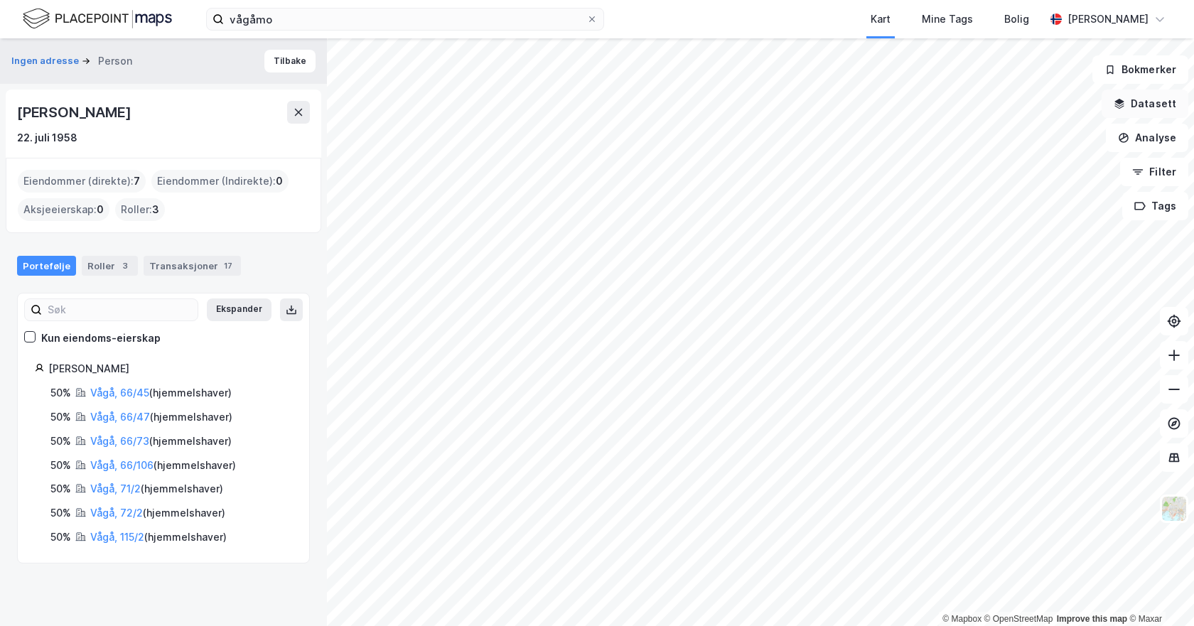
click at [1149, 109] on button "Datasett" at bounding box center [1145, 104] width 87 height 28
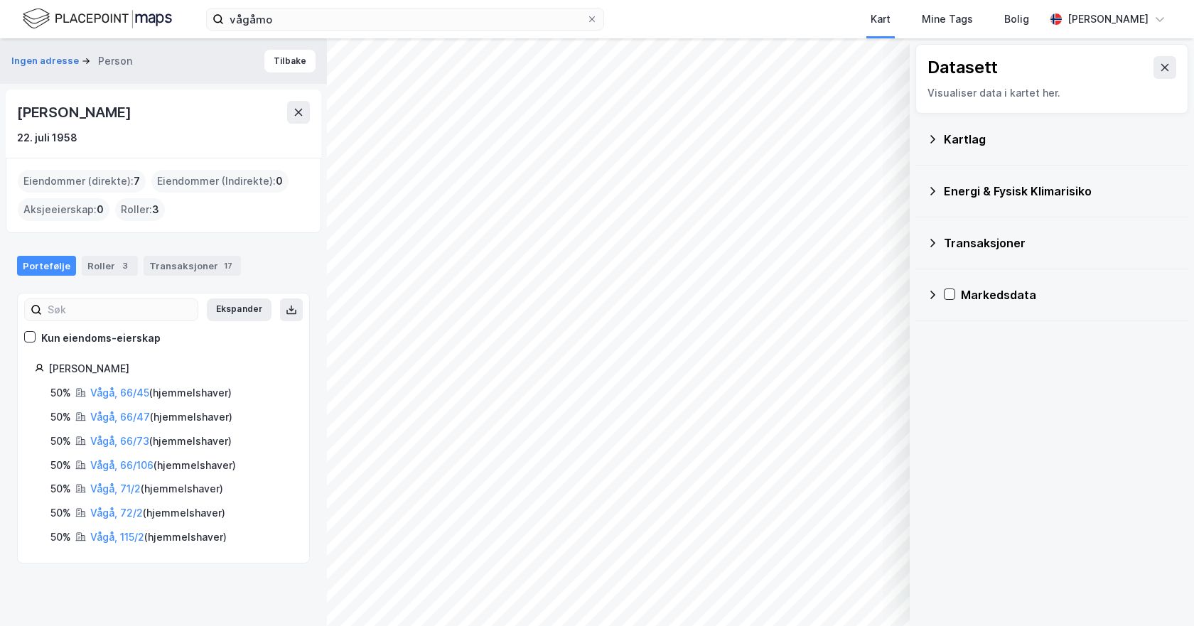
click at [943, 143] on div "Kartlag" at bounding box center [1052, 139] width 250 height 34
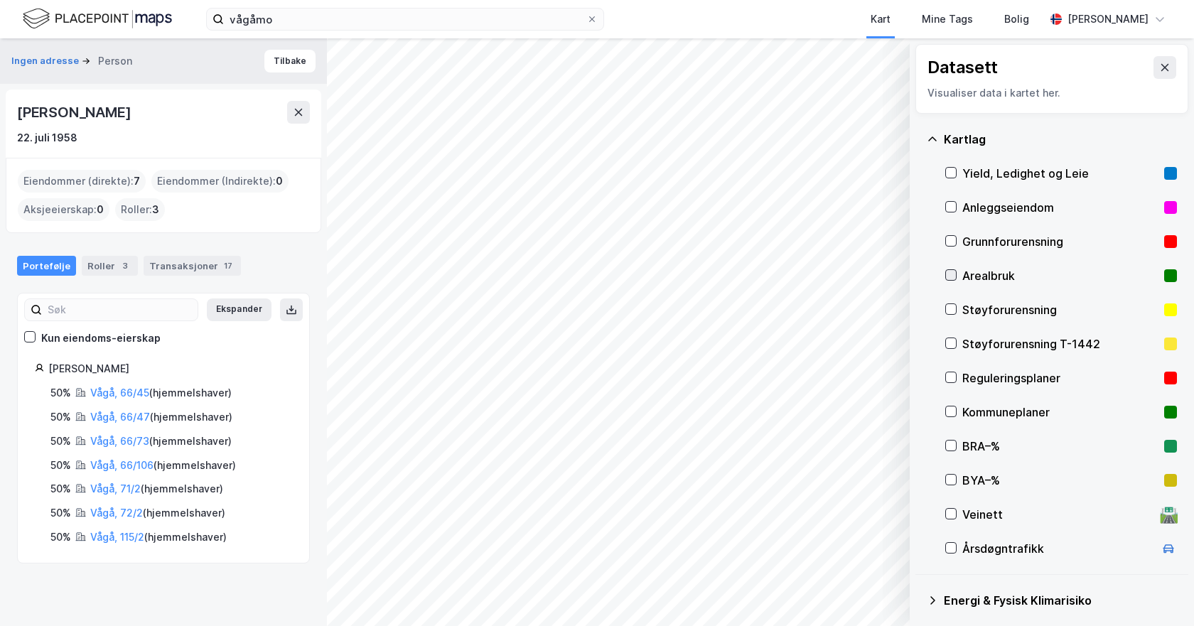
click at [956, 275] on div at bounding box center [950, 274] width 11 height 11
click at [1193, 156] on div "© Mapbox © OpenStreetMap Improve this map © Maxar Datasett Visualiser data i ka…" at bounding box center [597, 332] width 1194 height 588
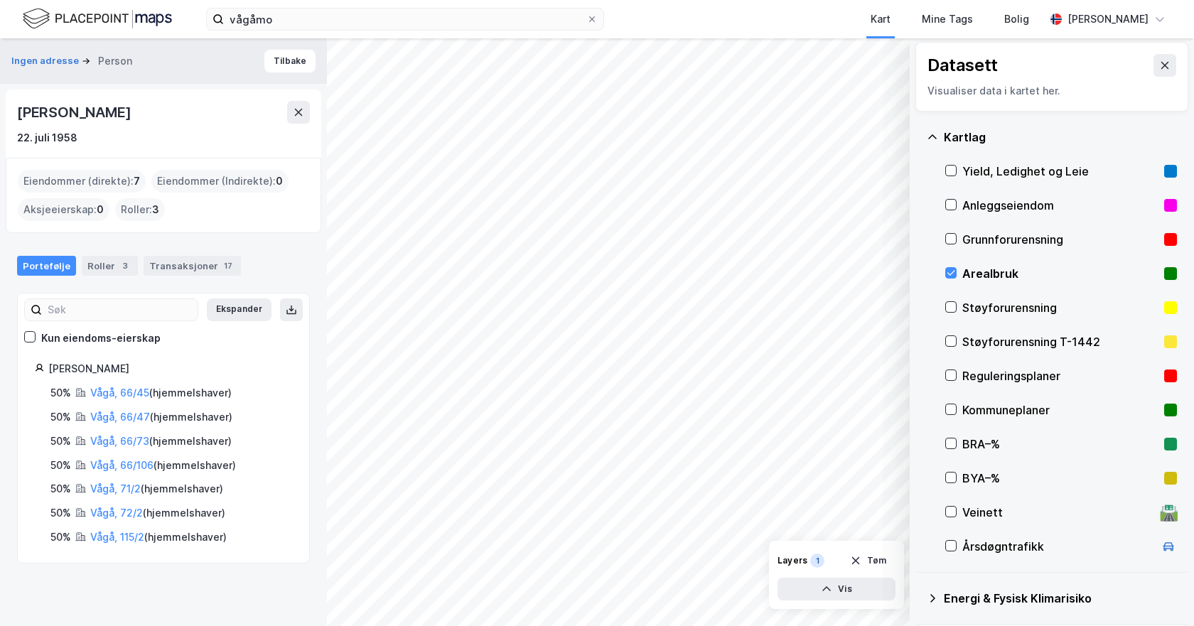
click at [1085, 286] on div "© Mapbox © OpenStreetMap Improve this map © Maxar Datasett Visualiser data i ka…" at bounding box center [597, 332] width 1194 height 588
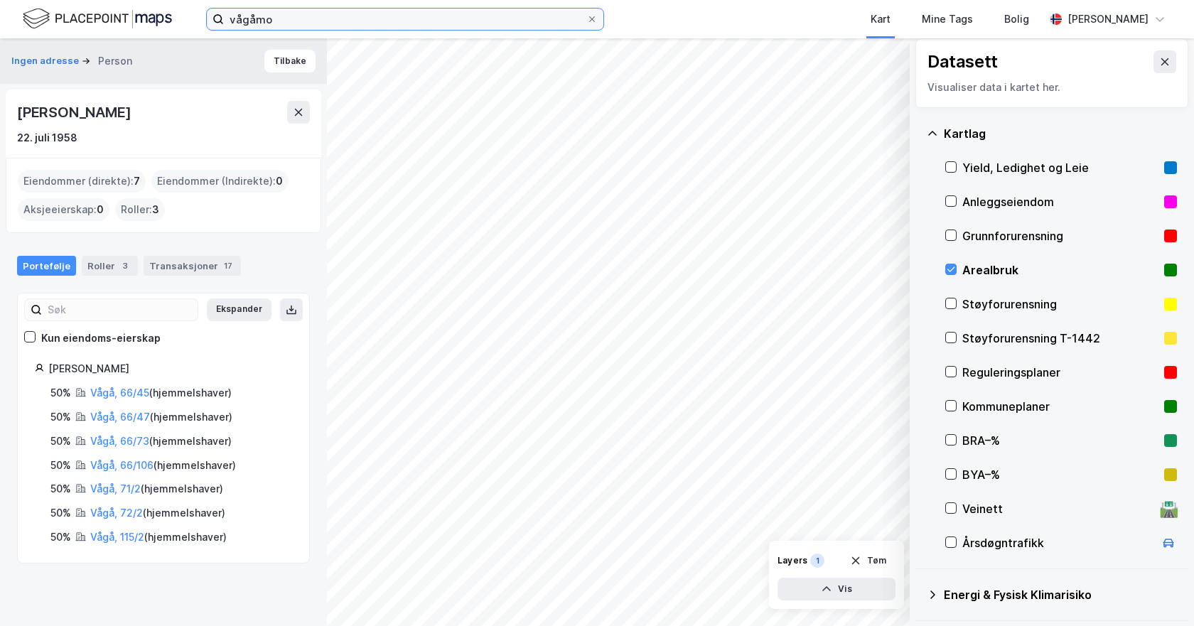
click at [305, 9] on input "vågåmo" at bounding box center [405, 19] width 363 height 21
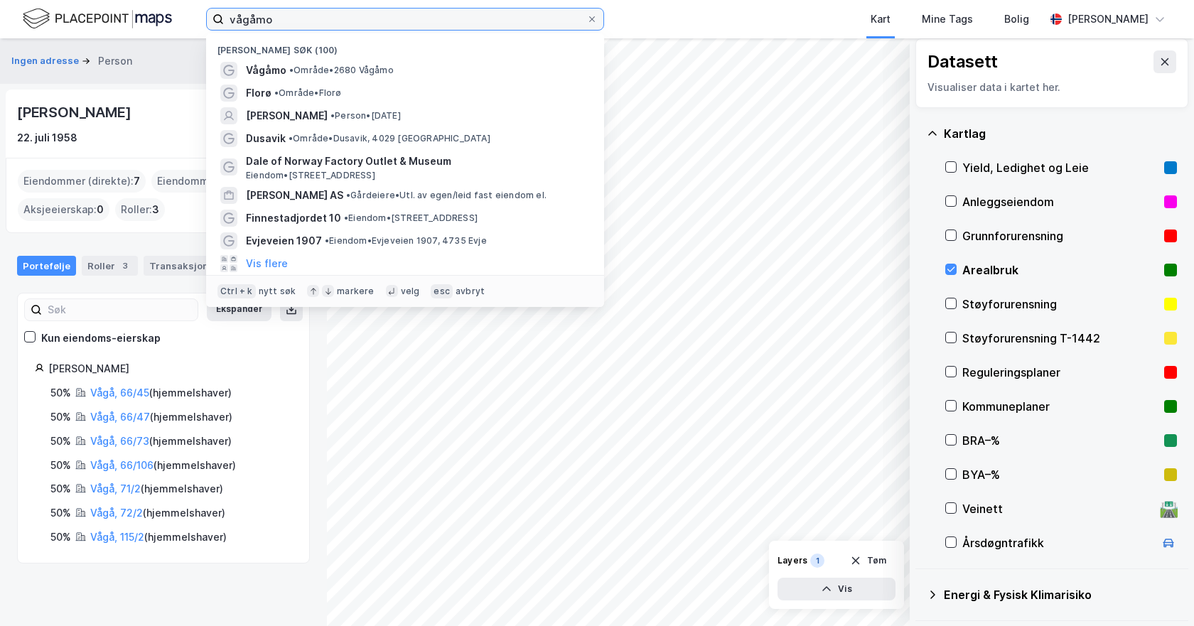
click at [306, 14] on input "vågåmo" at bounding box center [405, 19] width 363 height 21
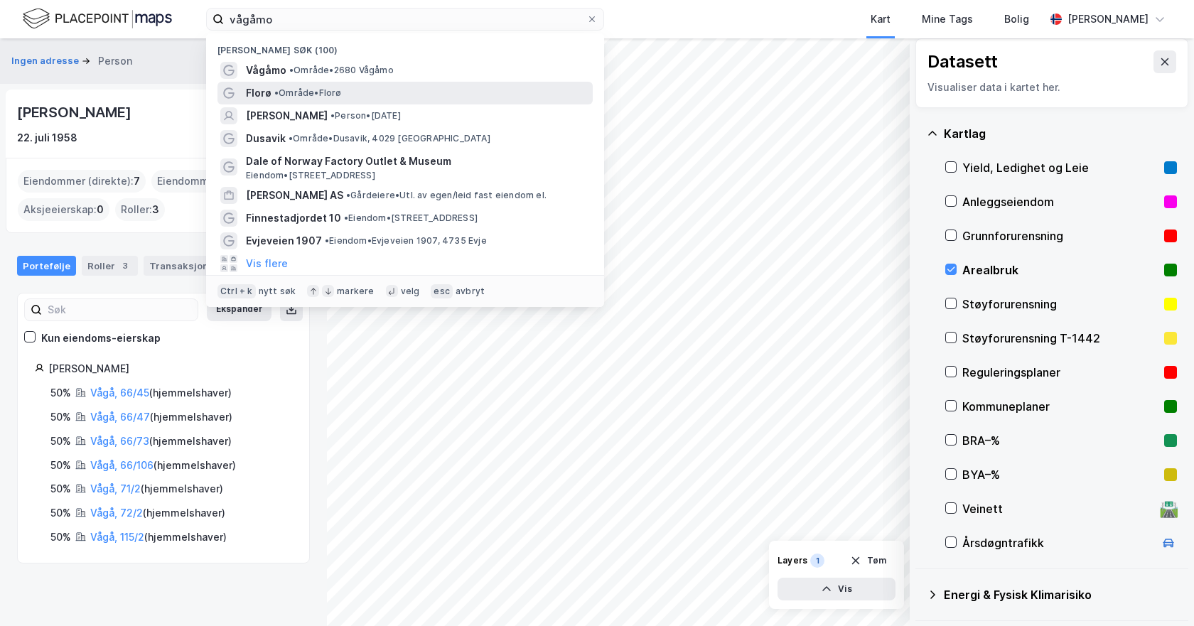
click at [249, 94] on span "Florø" at bounding box center [259, 93] width 26 height 17
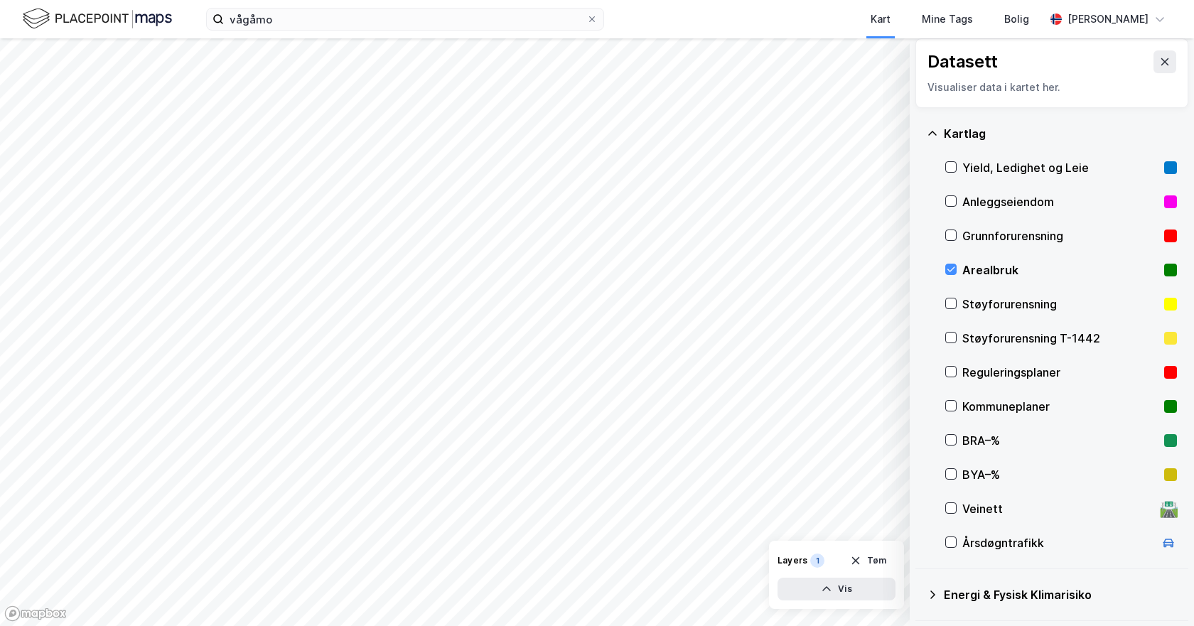
click at [145, 626] on html "vågåmo Kart Mine Tags Bolig [PERSON_NAME] © Mapbox © OpenStreetMap Improve this…" at bounding box center [597, 313] width 1194 height 626
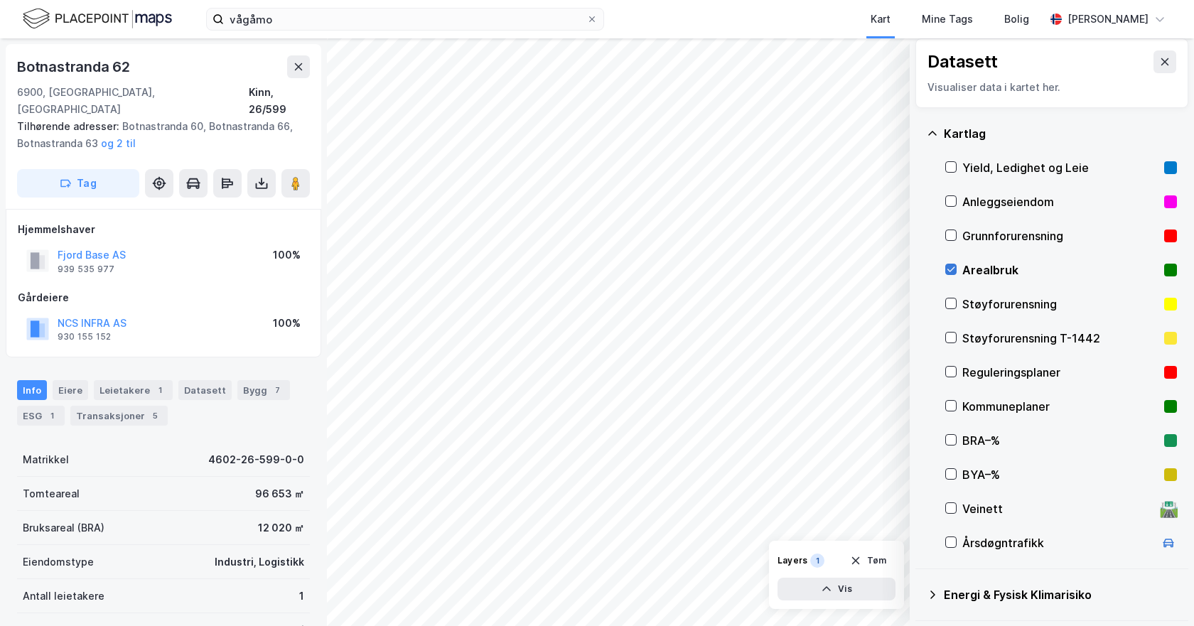
click at [949, 264] on icon at bounding box center [951, 269] width 10 height 10
click at [1159, 67] on icon at bounding box center [1164, 61] width 11 height 11
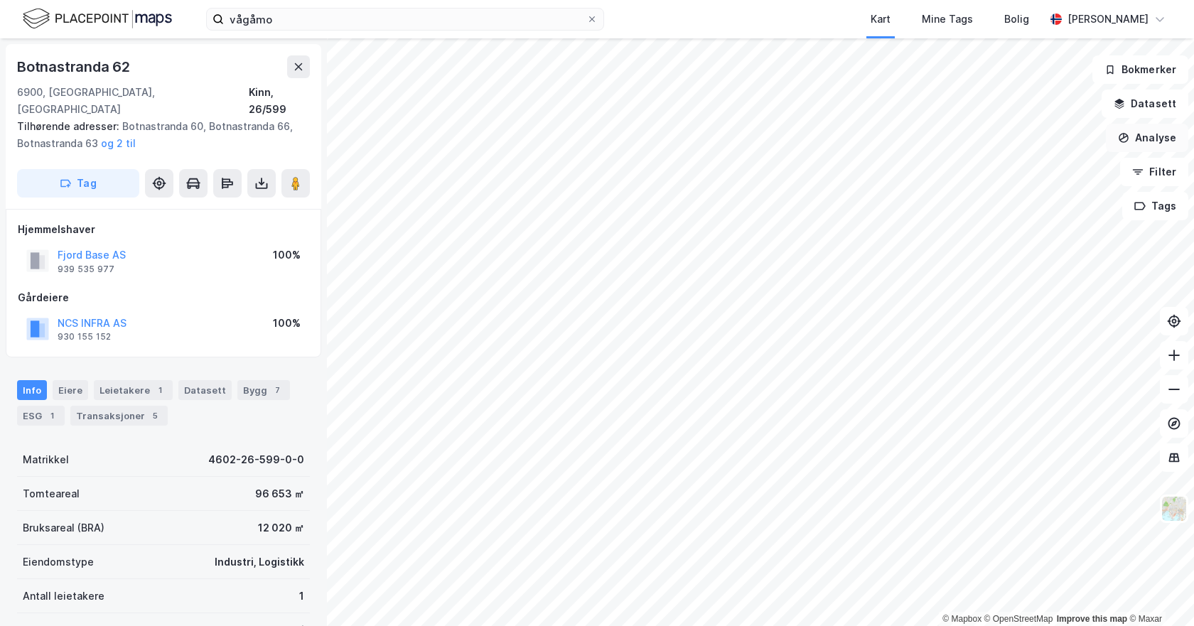
click at [1167, 142] on button "Analyse" at bounding box center [1147, 138] width 82 height 28
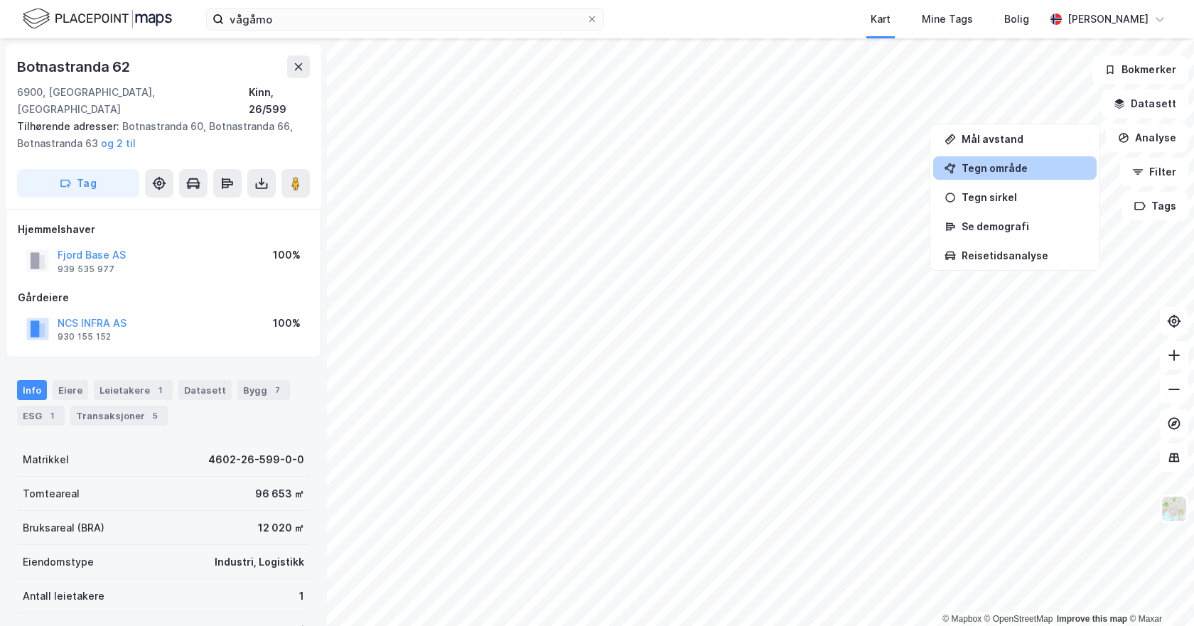
click at [1005, 173] on div "Tegn område" at bounding box center [1024, 168] width 124 height 12
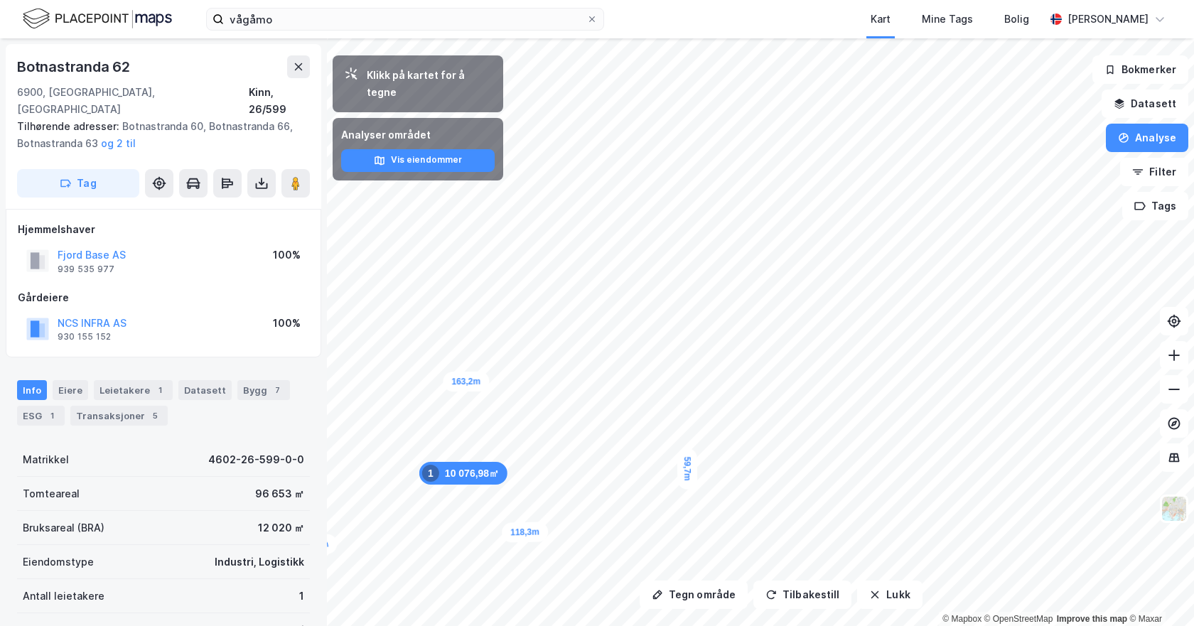
click at [253, 576] on div "Tegn område Tilbakestill Lukk Klikk på kartet for å tegne Analyser området Vis …" at bounding box center [597, 332] width 1194 height 588
click at [1142, 136] on button "Analyse" at bounding box center [1147, 138] width 82 height 28
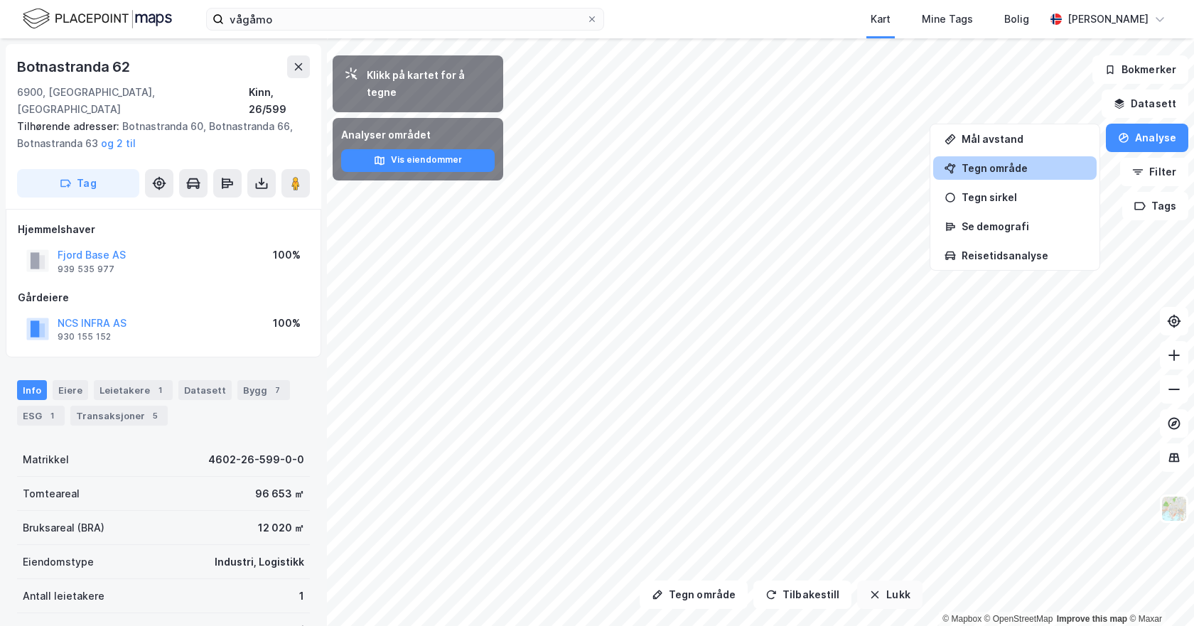
click at [871, 595] on icon "button" at bounding box center [874, 594] width 11 height 11
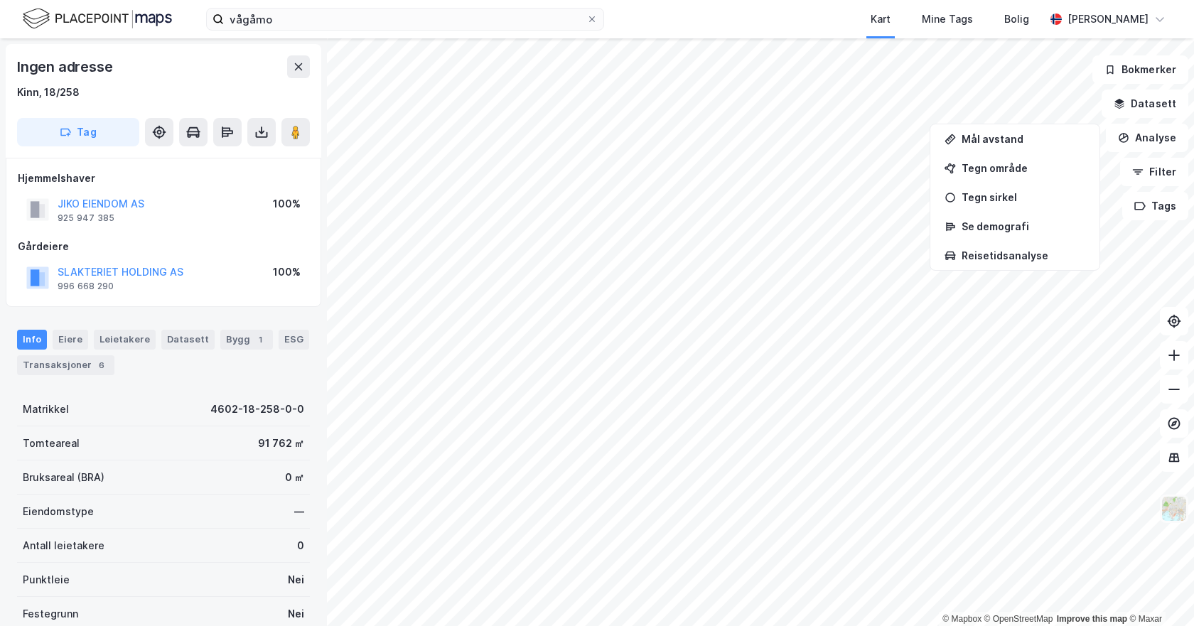
click at [1180, 517] on img at bounding box center [1174, 508] width 27 height 27
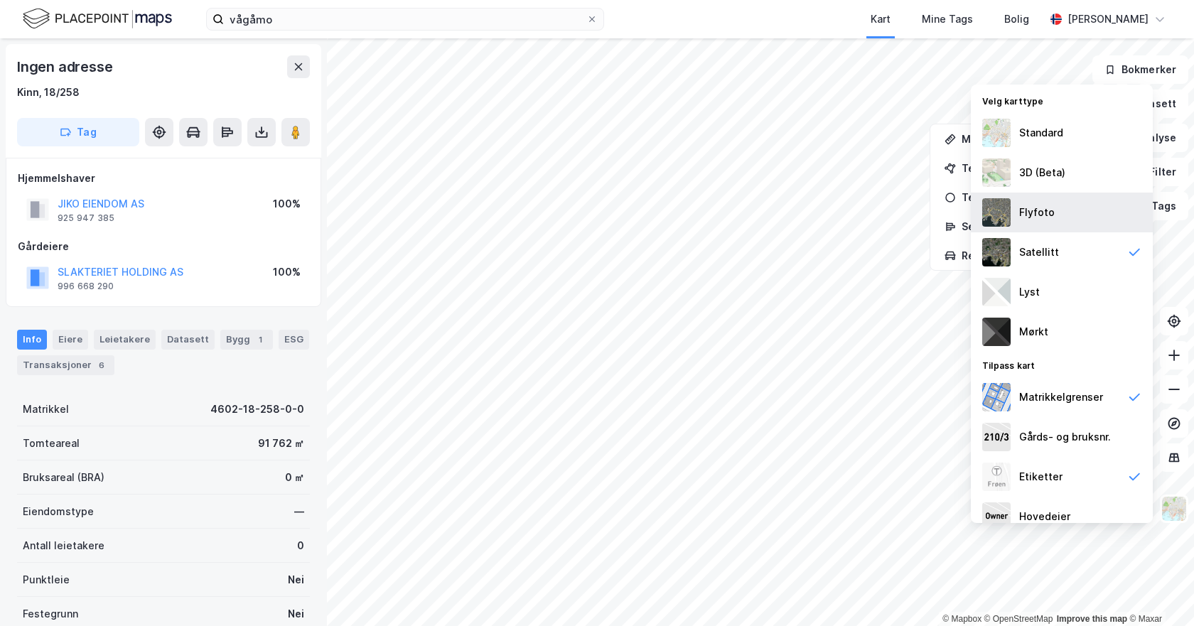
click at [1035, 212] on div "Flyfoto" at bounding box center [1037, 212] width 36 height 17
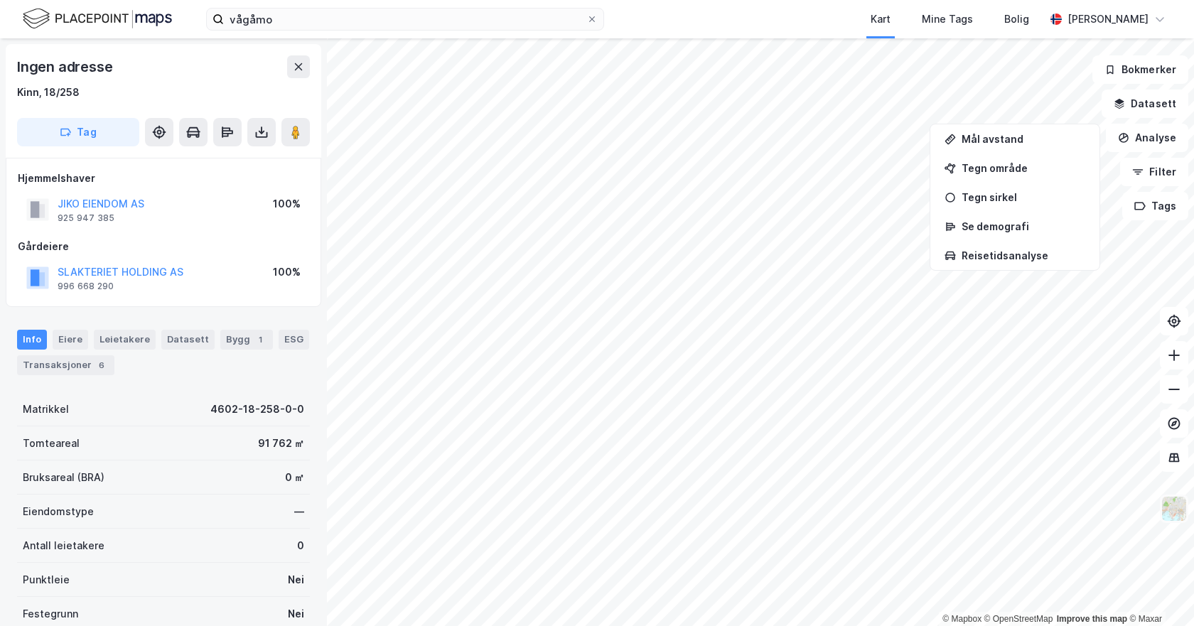
click at [1181, 516] on img at bounding box center [1174, 508] width 27 height 27
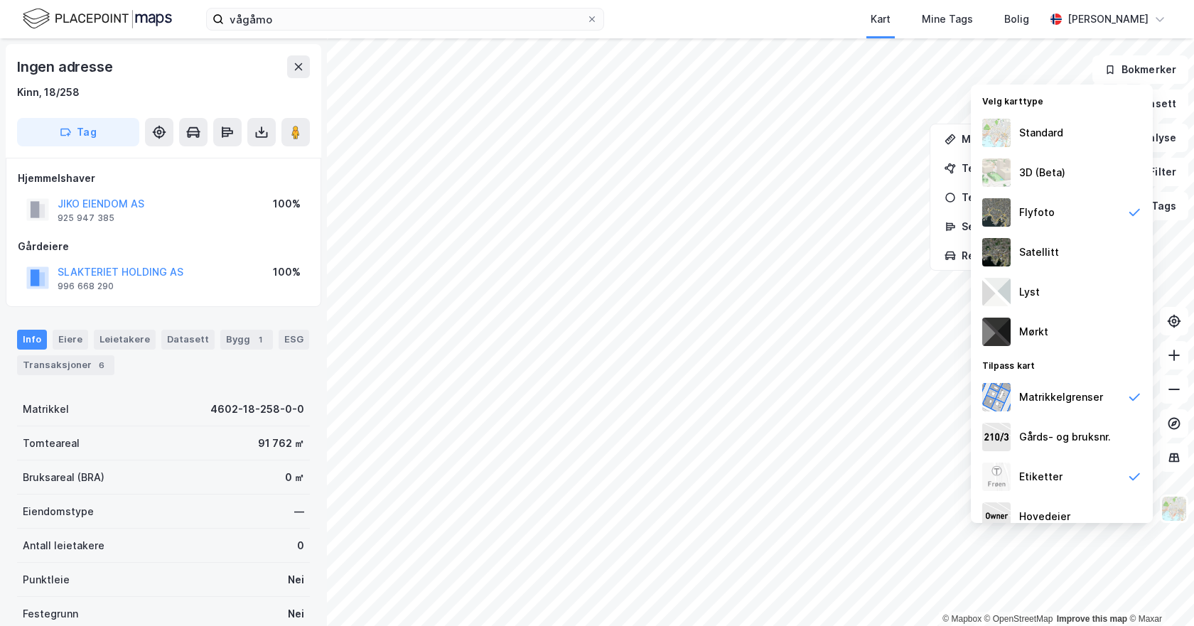
click at [1010, 123] on img at bounding box center [996, 133] width 28 height 28
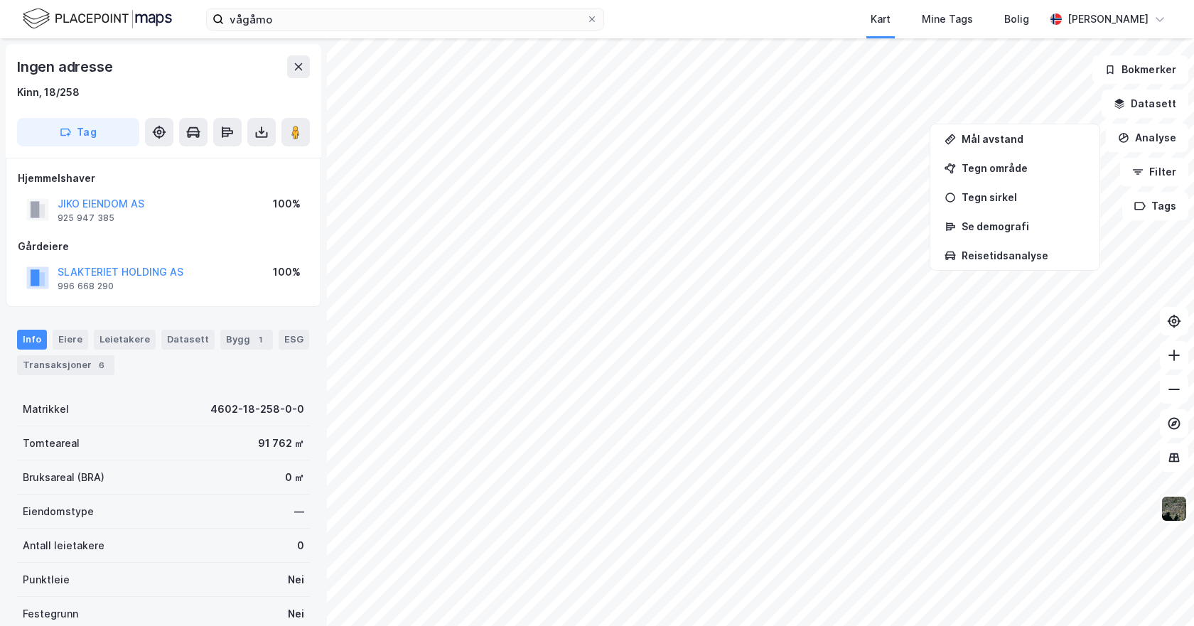
click at [260, 227] on div "© Mapbox © OpenStreetMap Improve this map © Maxar Ingen adresse Kinn, 18/258 Ta…" at bounding box center [597, 332] width 1194 height 588
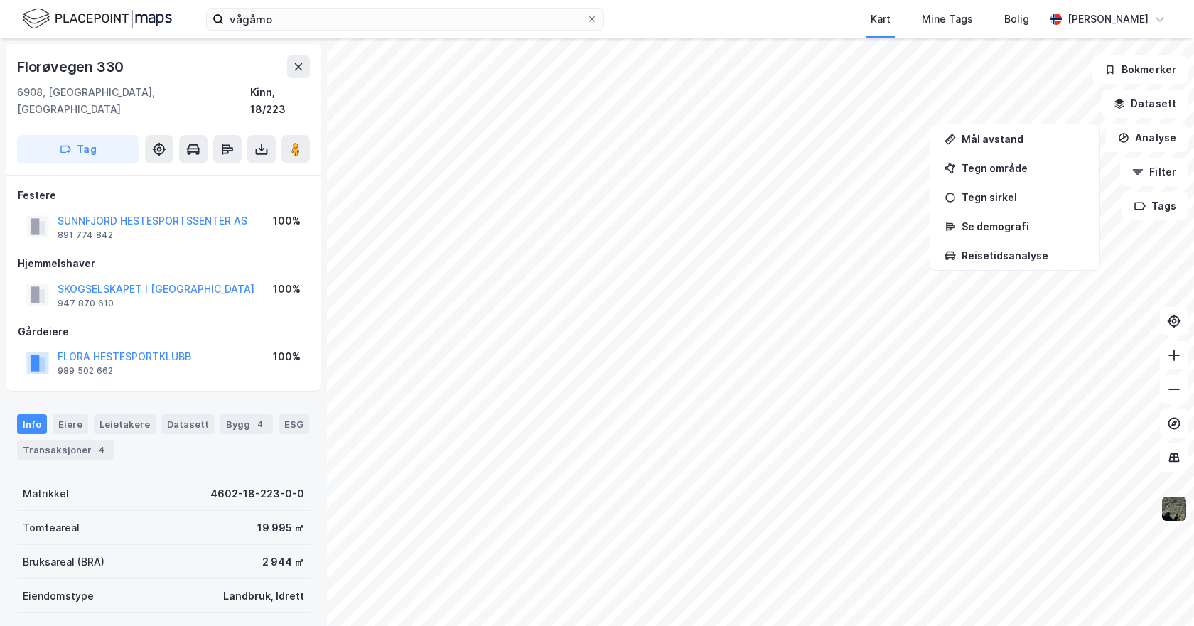
click at [1171, 514] on img at bounding box center [1174, 508] width 27 height 27
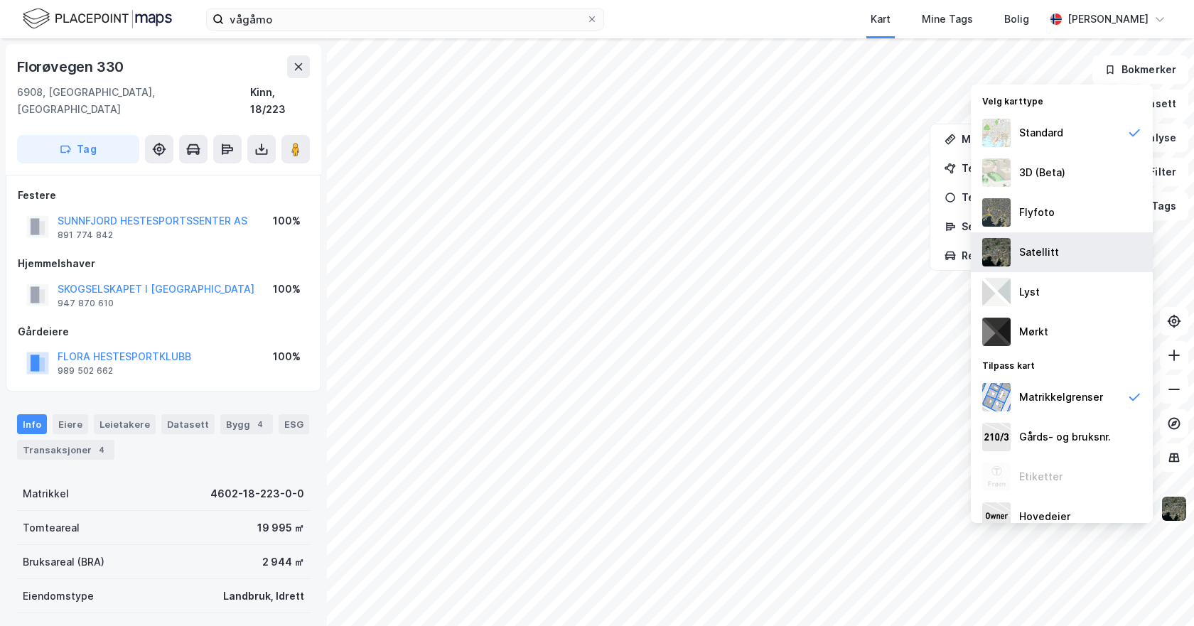
click at [1038, 259] on div "Satellitt" at bounding box center [1039, 252] width 40 height 17
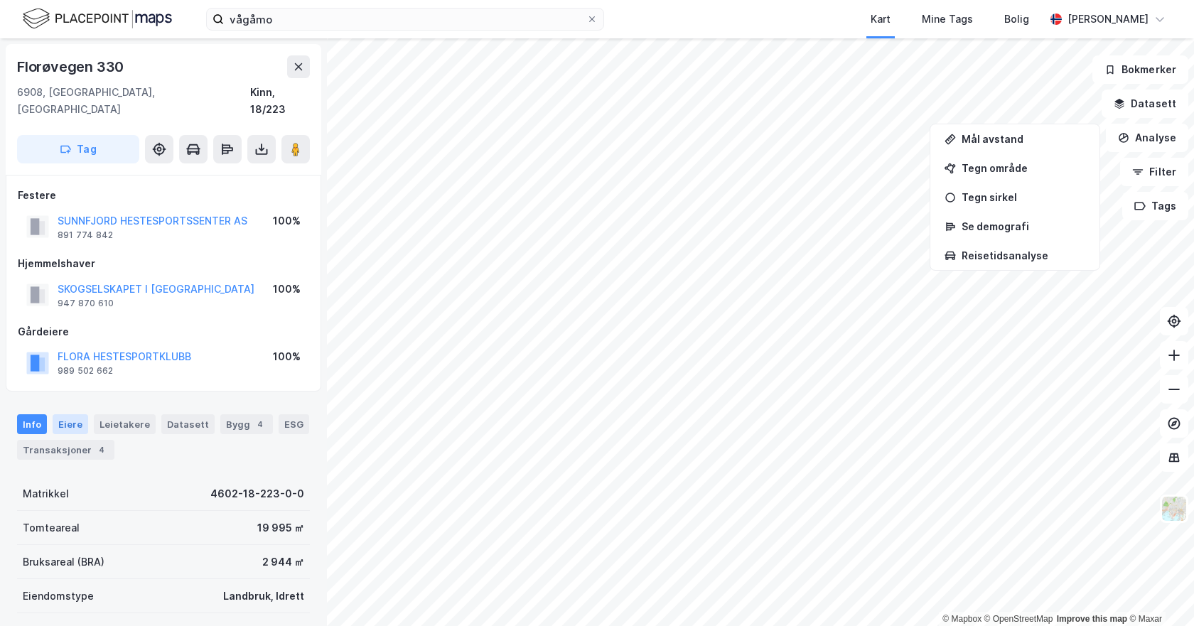
click at [67, 414] on div "Eiere" at bounding box center [71, 424] width 36 height 20
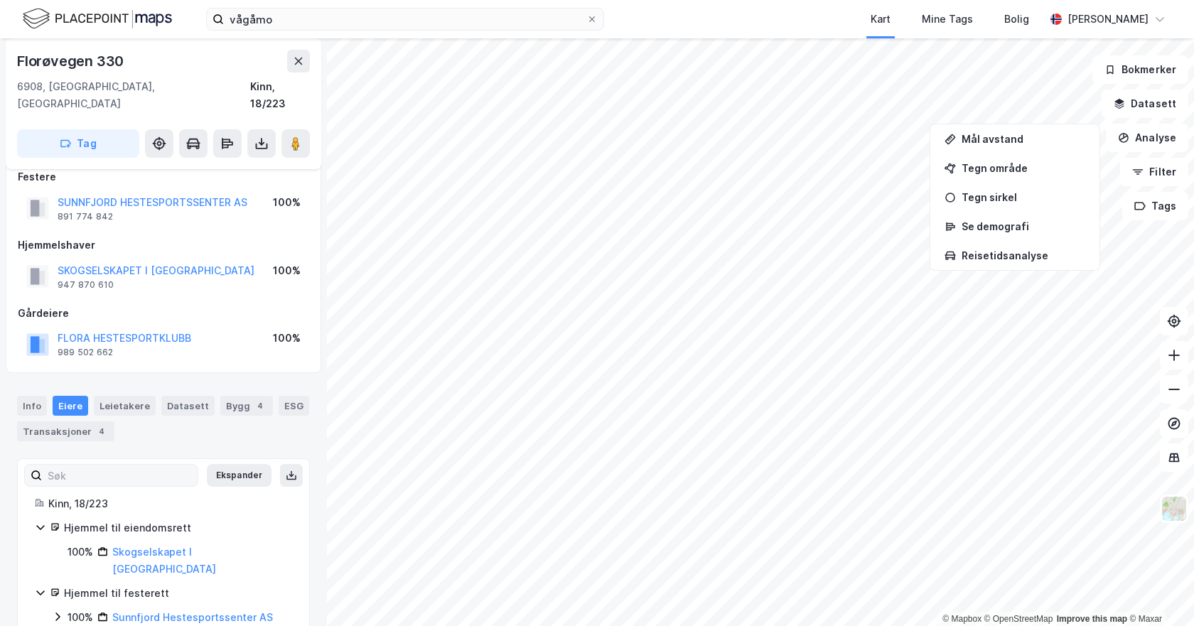
scroll to position [19, 0]
click at [658, 626] on html "vågåmo Kart Mine Tags Bolig [PERSON_NAME] © Mapbox © OpenStreetMap Improve this…" at bounding box center [597, 313] width 1194 height 626
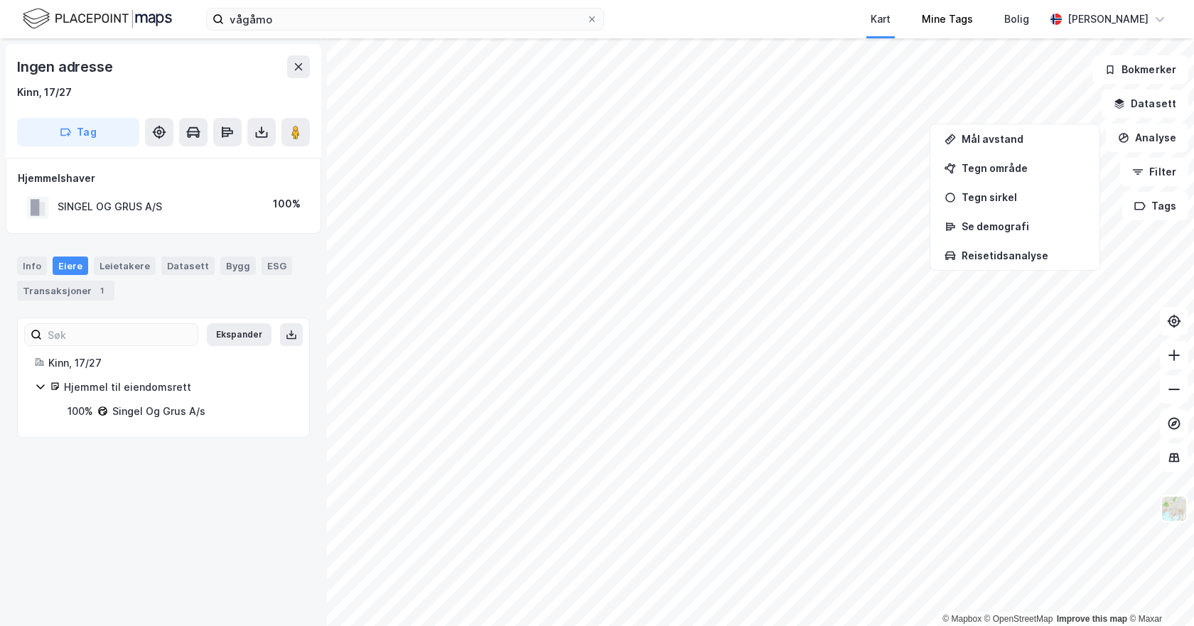
click at [928, 3] on div "vågåmo Kart Mine Tags Bolig [PERSON_NAME] © Mapbox © OpenStreetMap Improve this…" at bounding box center [597, 313] width 1194 height 626
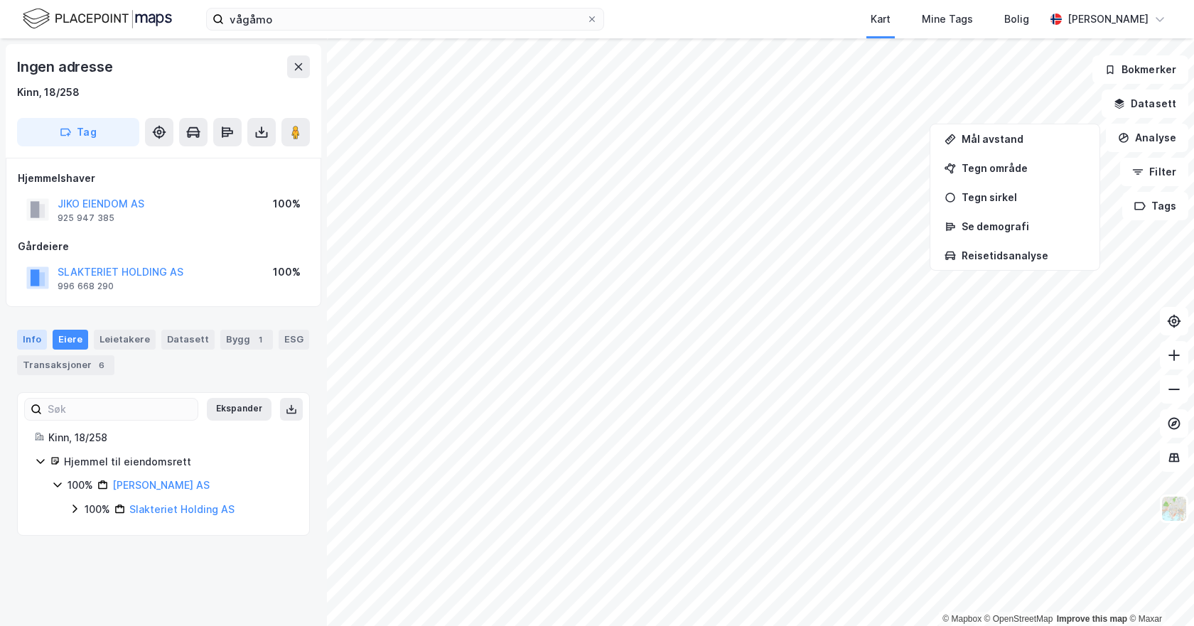
click at [35, 338] on div "Info" at bounding box center [32, 340] width 30 height 20
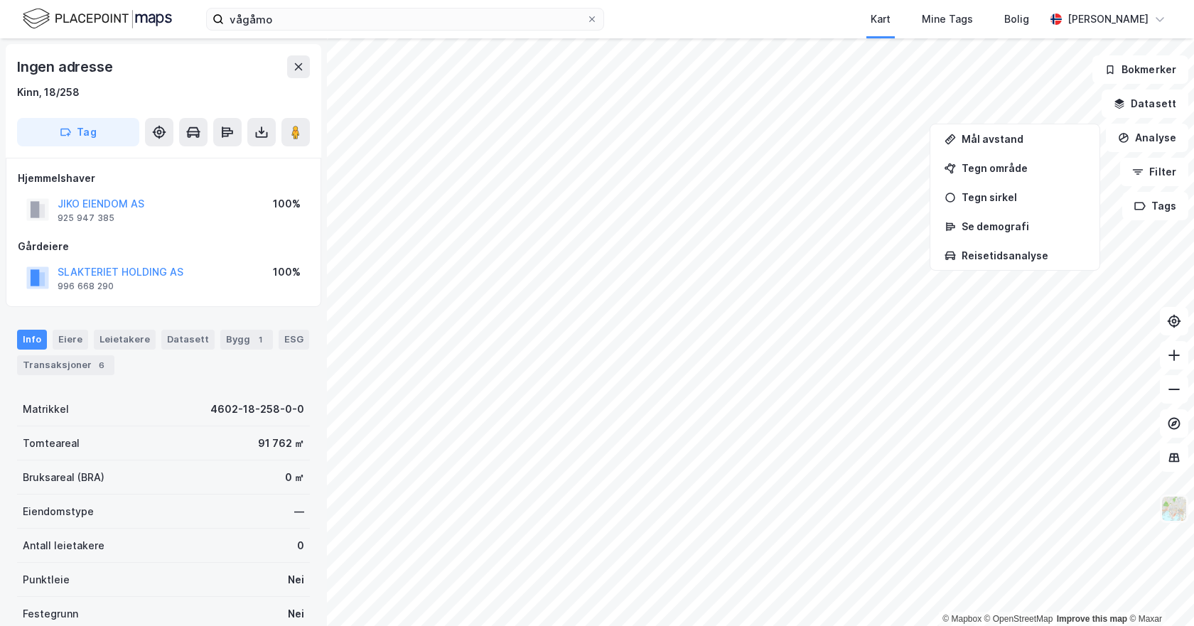
click at [1179, 519] on img at bounding box center [1174, 508] width 27 height 27
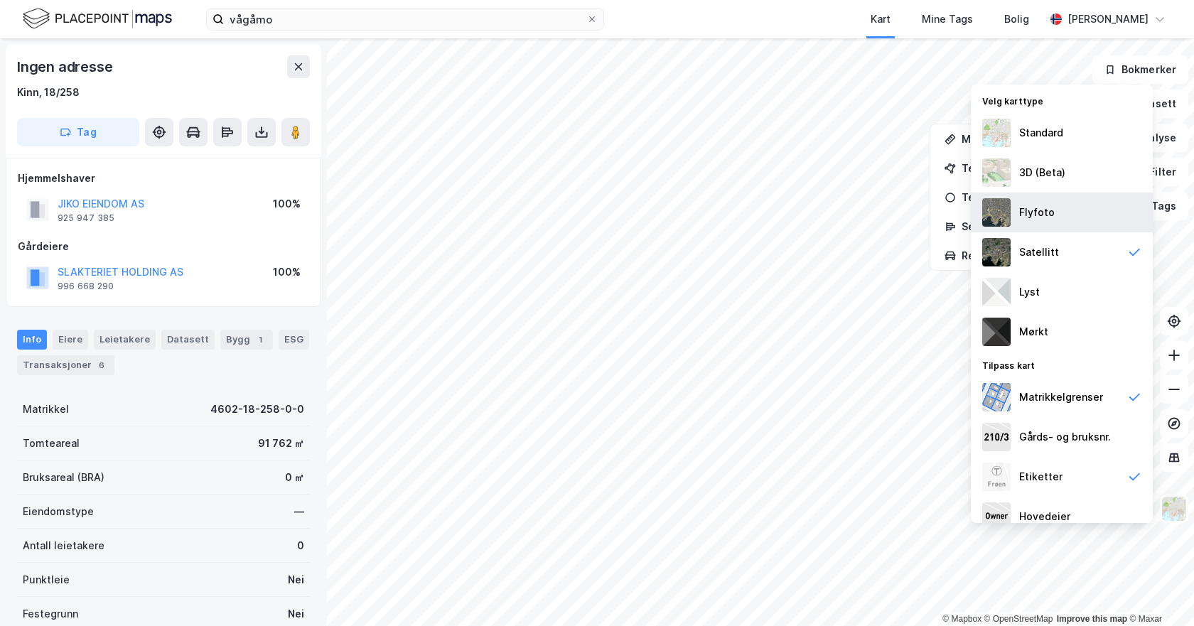
click at [1015, 215] on div "Flyfoto" at bounding box center [1062, 213] width 182 height 40
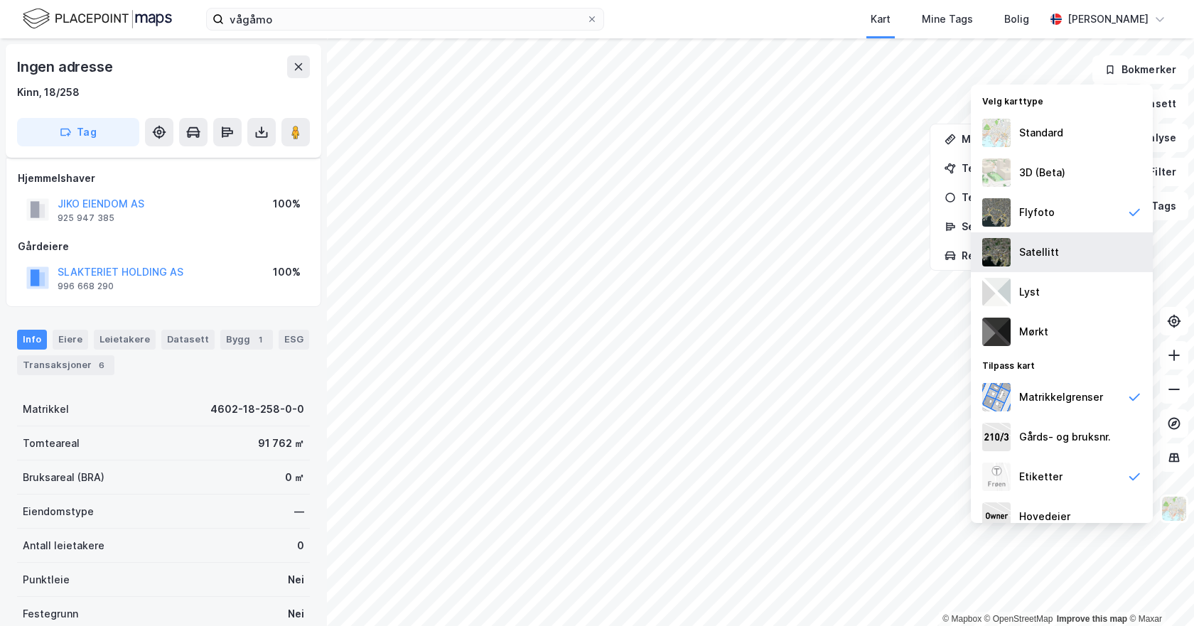
scroll to position [19, 0]
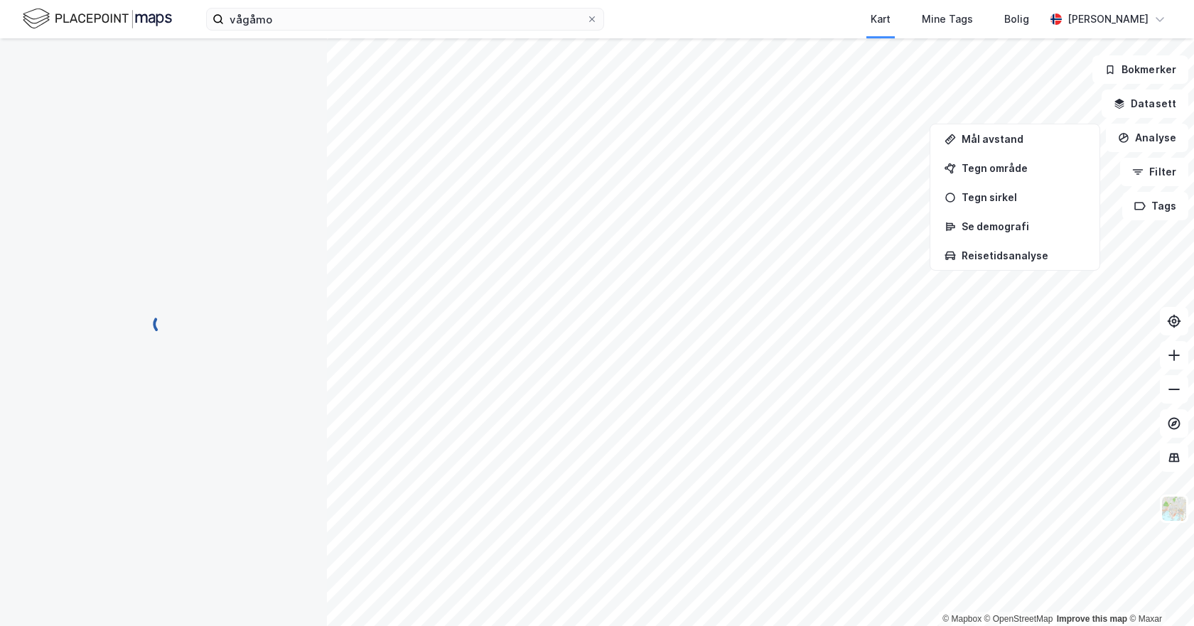
scroll to position [19, 0]
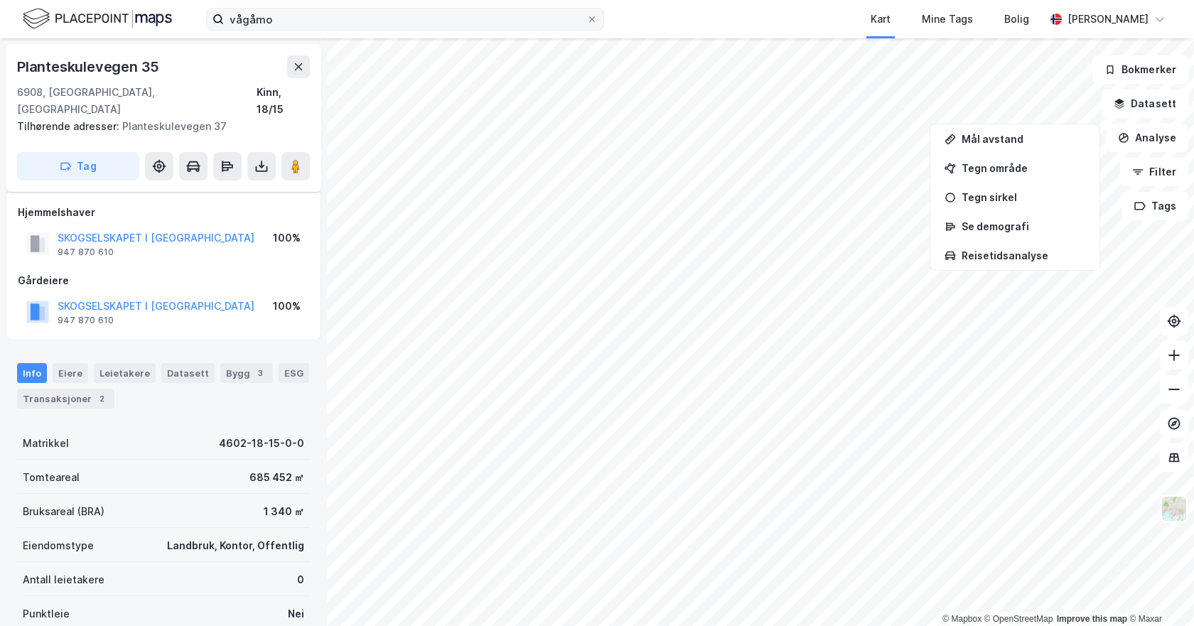
scroll to position [19, 0]
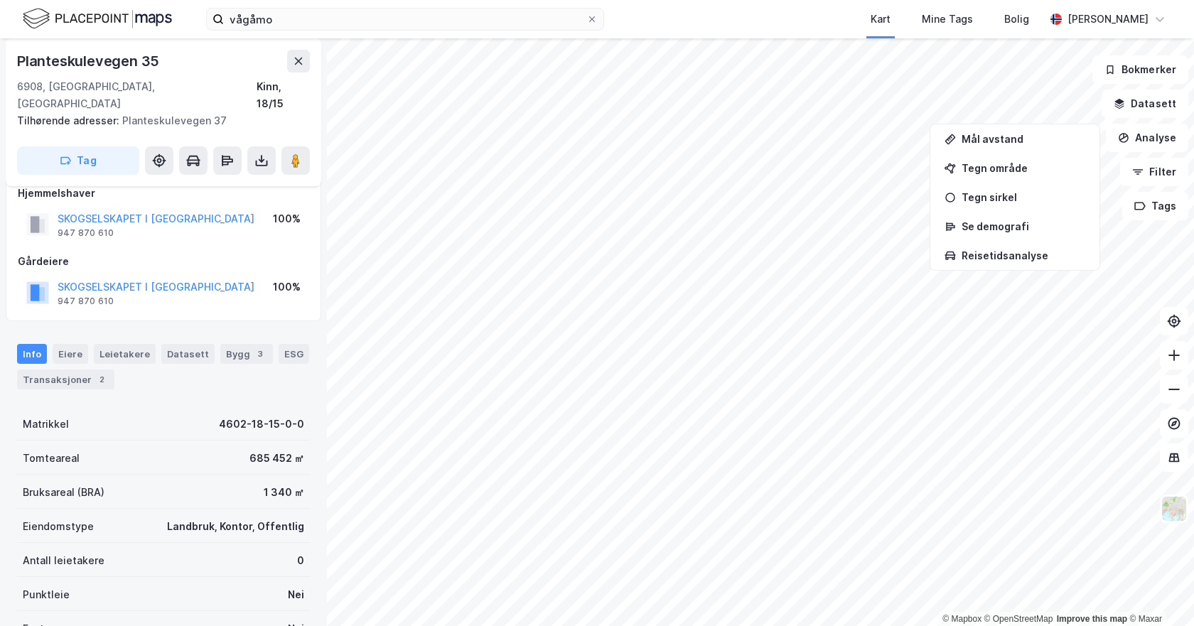
click at [716, 0] on html "vågåmo Kart Mine Tags Bolig [PERSON_NAME] © Mapbox © OpenStreetMap Improve this…" at bounding box center [597, 313] width 1194 height 626
click at [672, 626] on html "vågåmo Kart Mine Tags Bolig [PERSON_NAME] © Mapbox © OpenStreetMap Improve this…" at bounding box center [597, 313] width 1194 height 626
click at [677, 626] on html "vågåmo Kart Mine Tags Bolig [PERSON_NAME] © Mapbox © OpenStreetMap Improve this…" at bounding box center [597, 313] width 1194 height 626
click at [923, 626] on html "vågåmo Kart Mine Tags Bolig [PERSON_NAME] © Mapbox © OpenStreetMap Improve this…" at bounding box center [597, 313] width 1194 height 626
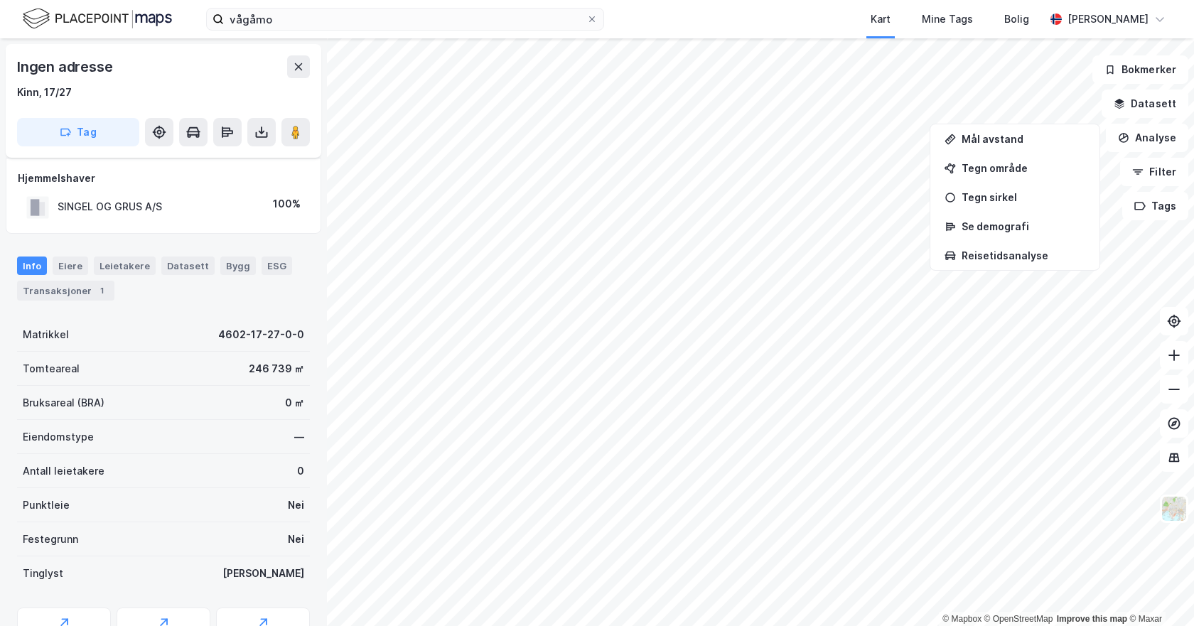
scroll to position [19, 0]
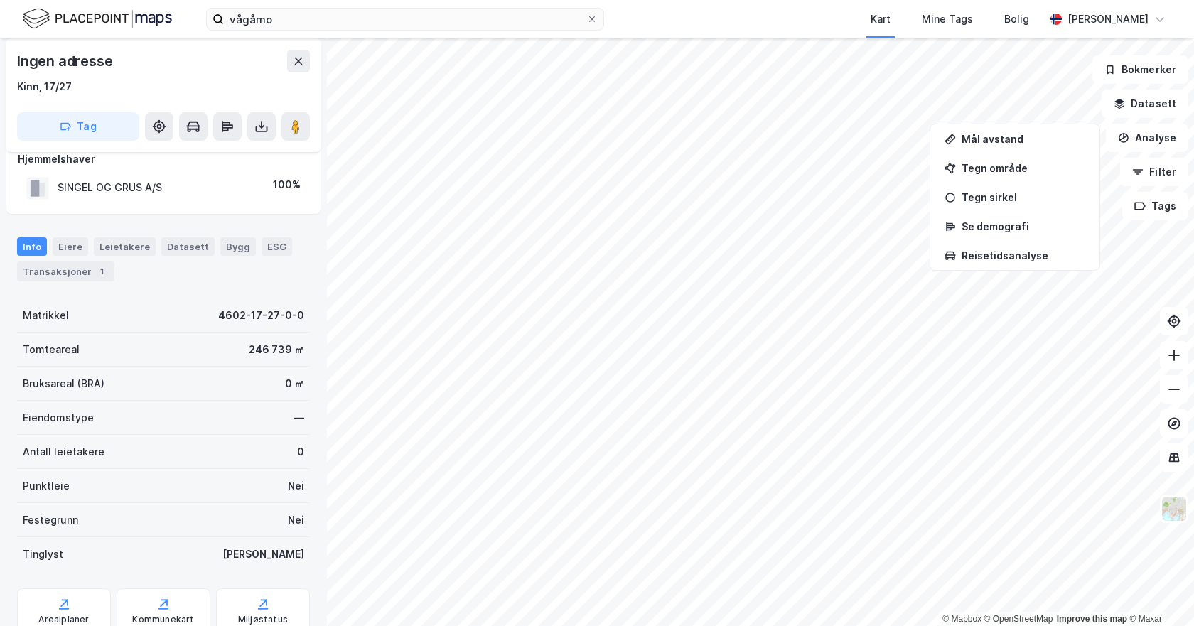
click at [123, 186] on div "SINGEL OG GRUS A/S" at bounding box center [110, 187] width 104 height 17
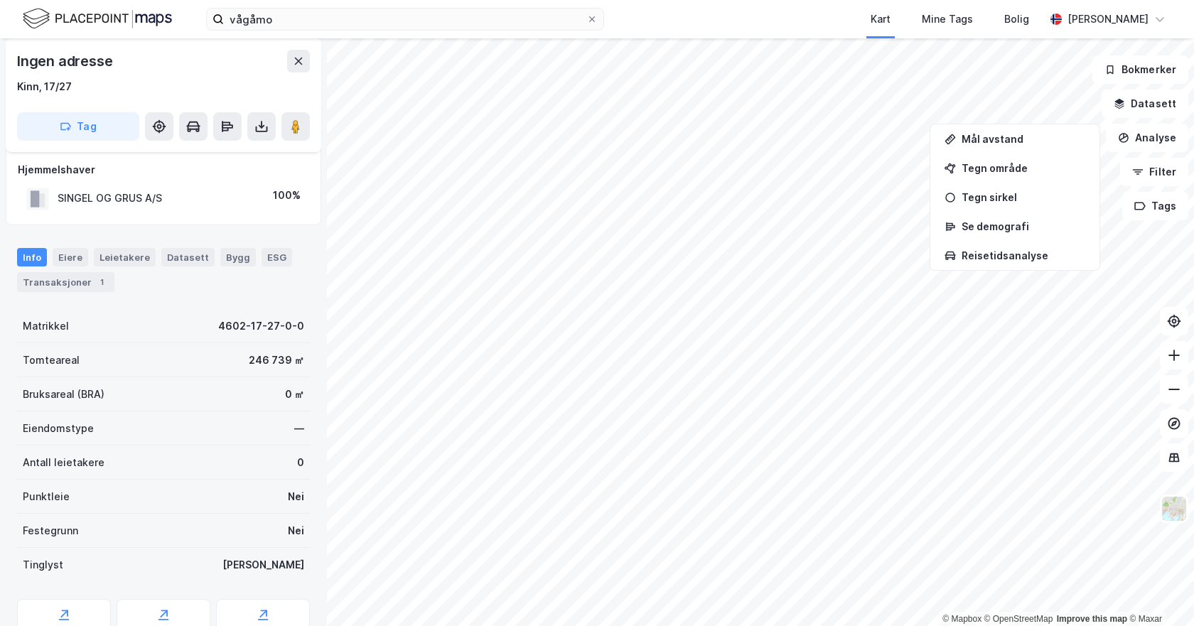
scroll to position [0, 0]
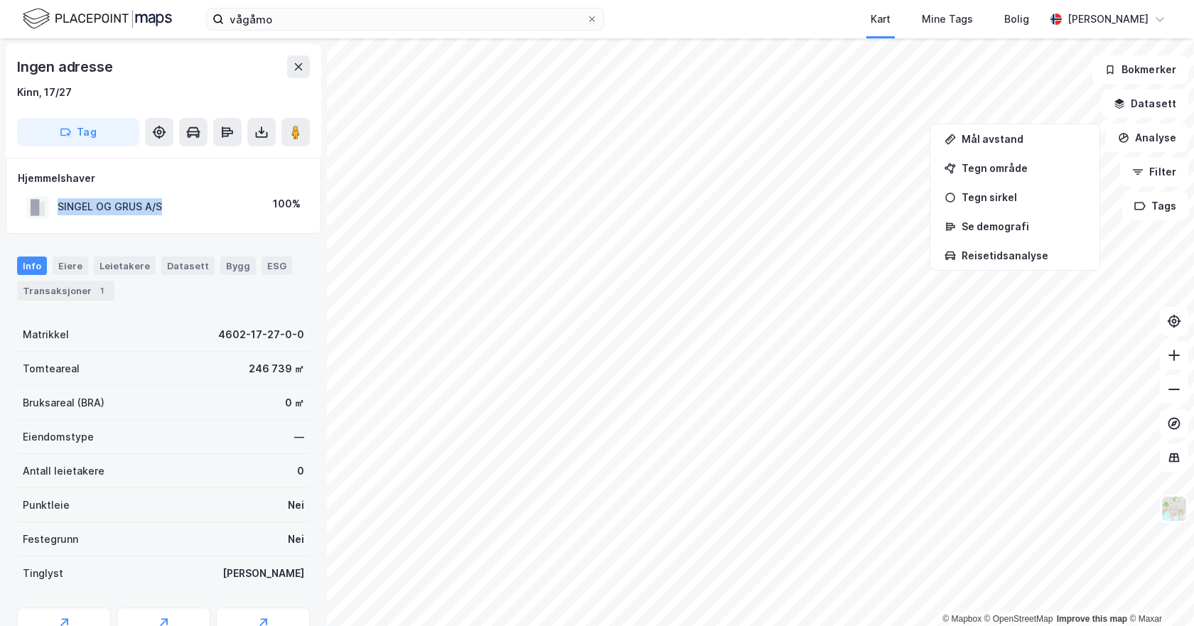
drag, startPoint x: 172, startPoint y: 210, endPoint x: 43, endPoint y: 215, distance: 128.7
click at [43, 215] on div "SINGEL OG GRUS A/S 100%" at bounding box center [163, 207] width 291 height 29
copy div "SINGEL OG GRUS A/S"
click at [292, 200] on div "100%" at bounding box center [287, 203] width 28 height 17
click at [285, 199] on div "100%" at bounding box center [287, 203] width 28 height 17
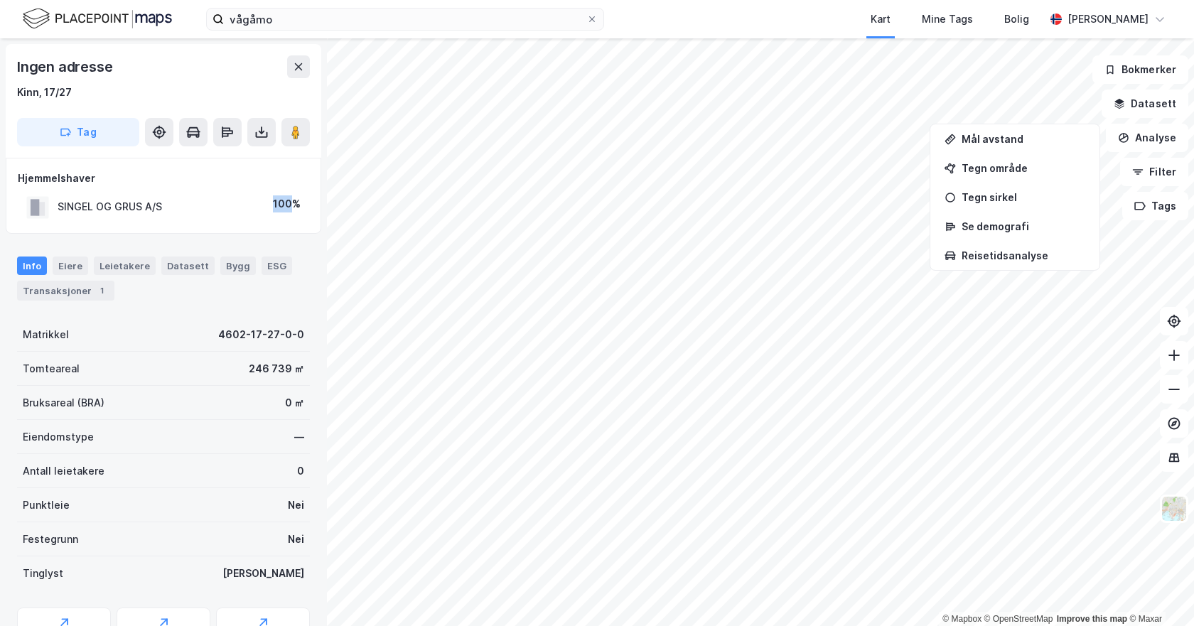
click at [285, 199] on div "100%" at bounding box center [287, 203] width 28 height 17
click at [110, 200] on div "SINGEL OG GRUS A/S" at bounding box center [110, 206] width 104 height 17
click at [69, 262] on div "Eiere" at bounding box center [71, 266] width 36 height 18
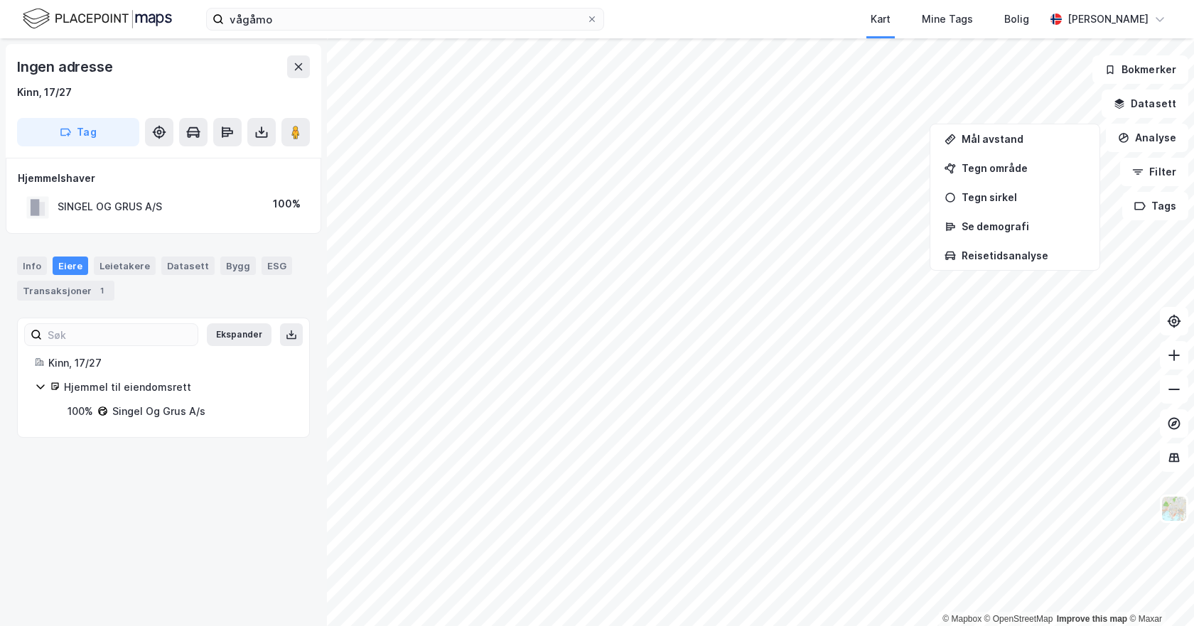
click at [144, 404] on div "Singel Og Grus A/s" at bounding box center [158, 411] width 93 height 17
click at [171, 416] on div "Singel Og Grus A/s" at bounding box center [158, 411] width 93 height 17
click at [30, 266] on div "Info" at bounding box center [32, 267] width 30 height 20
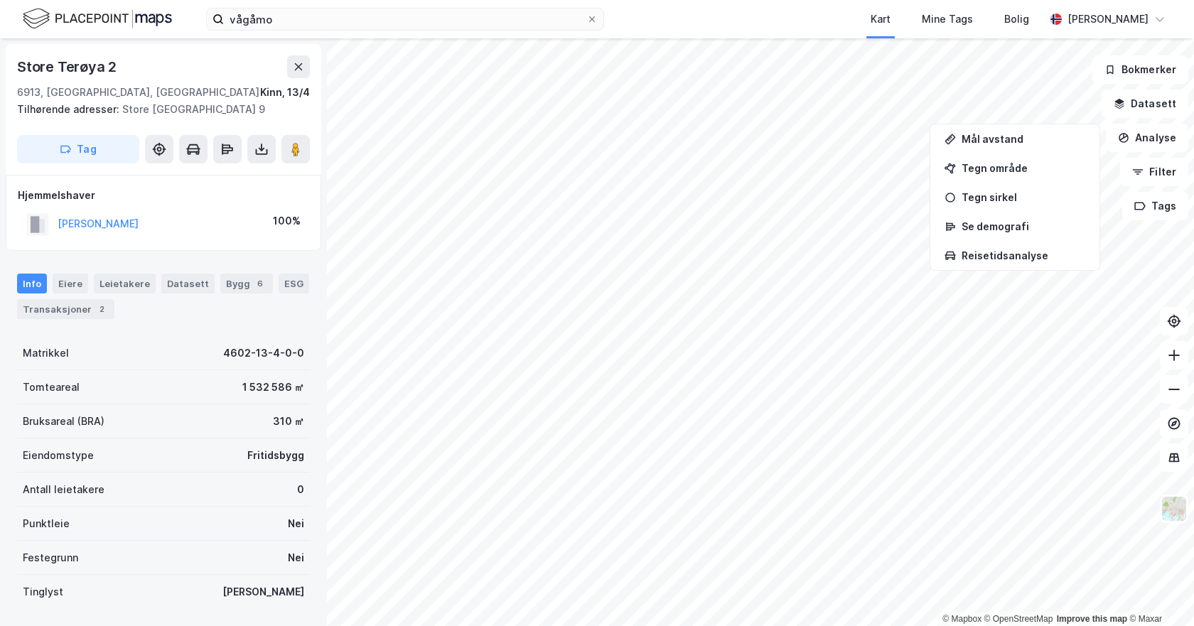
scroll to position [1, 0]
click at [381, 28] on input "vågåmo" at bounding box center [405, 19] width 363 height 21
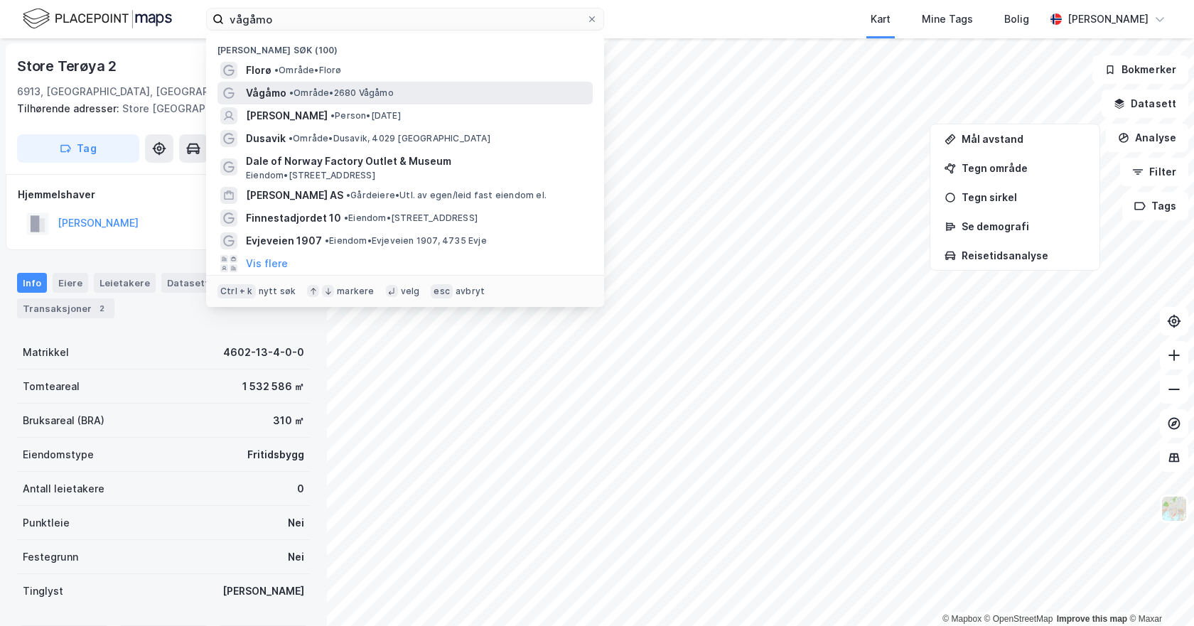
click at [294, 96] on span "•" at bounding box center [291, 92] width 4 height 11
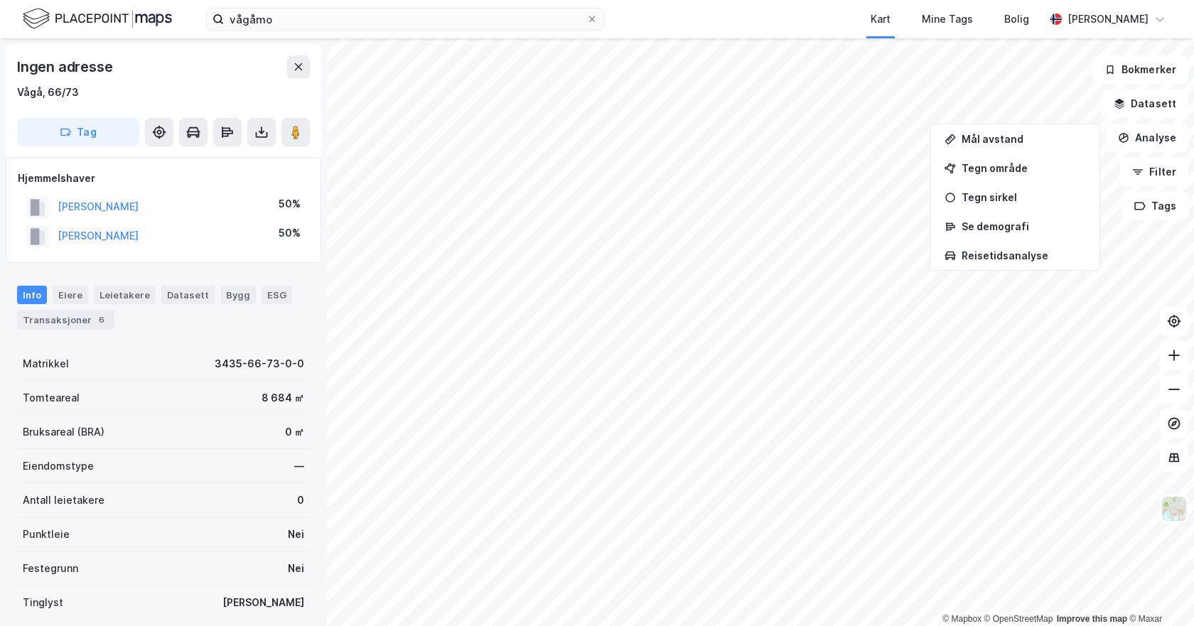
scroll to position [1, 0]
click at [1167, 387] on icon at bounding box center [1174, 389] width 14 height 14
click at [1171, 385] on icon at bounding box center [1174, 389] width 14 height 14
